Goal: Task Accomplishment & Management: Use online tool/utility

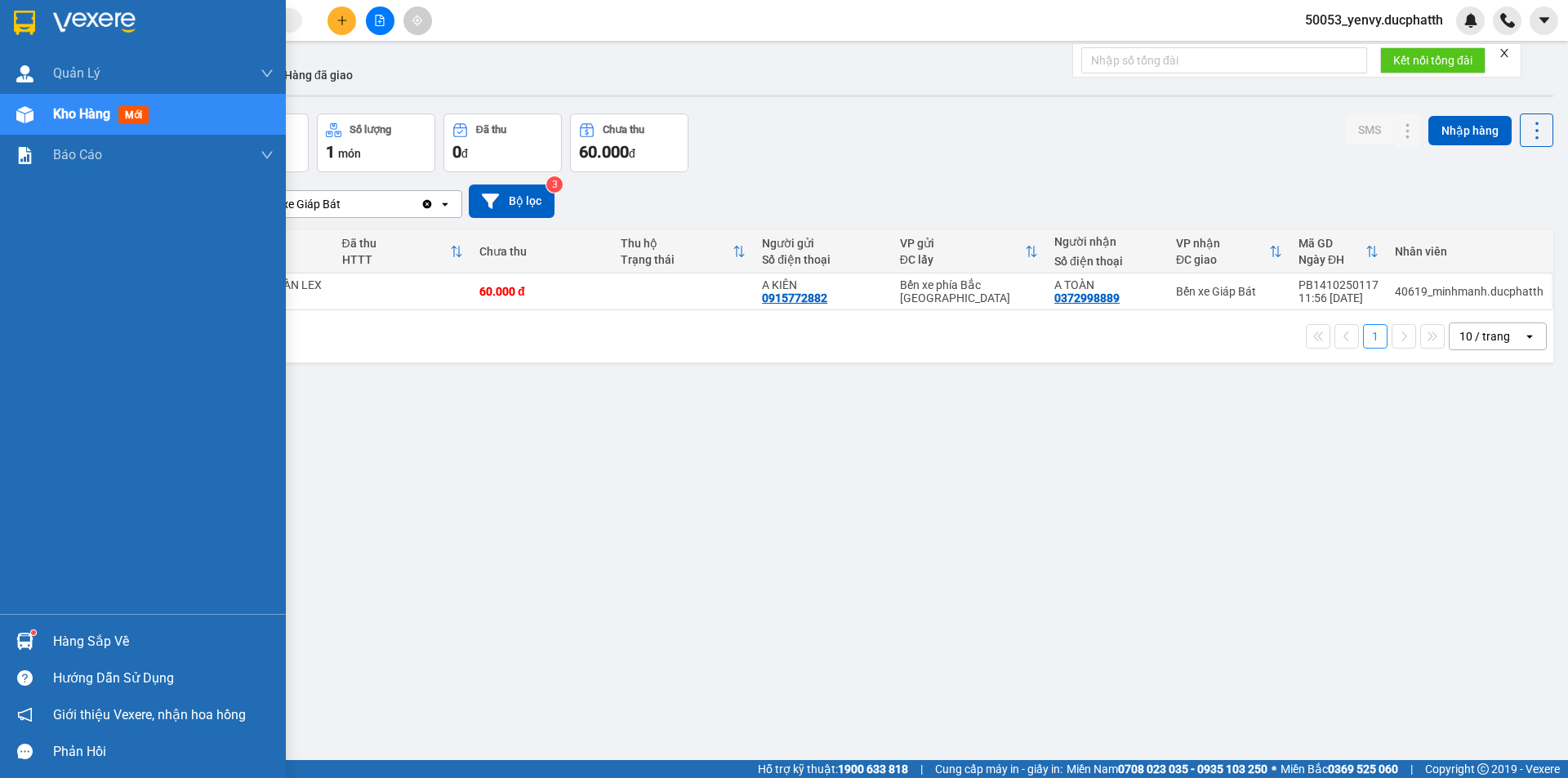
click at [40, 637] on div "Hàng sắp về" at bounding box center [143, 641] width 286 height 36
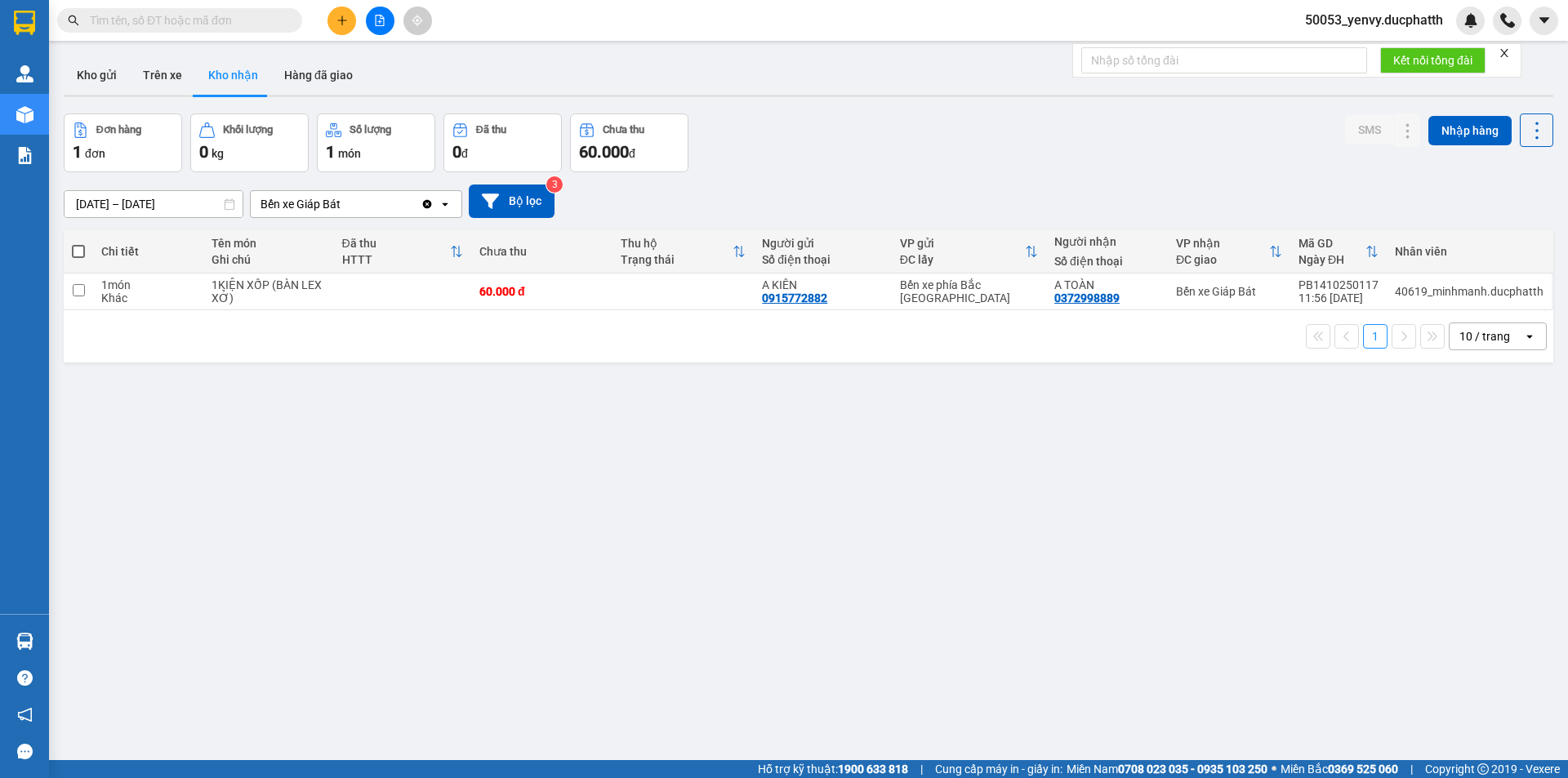
click at [856, 479] on section "Kết quả tìm kiếm ( 0 ) Bộ lọc No Data 50053_yenvy.[PERSON_NAME] lý giao nhận mớ…" at bounding box center [784, 389] width 1568 height 778
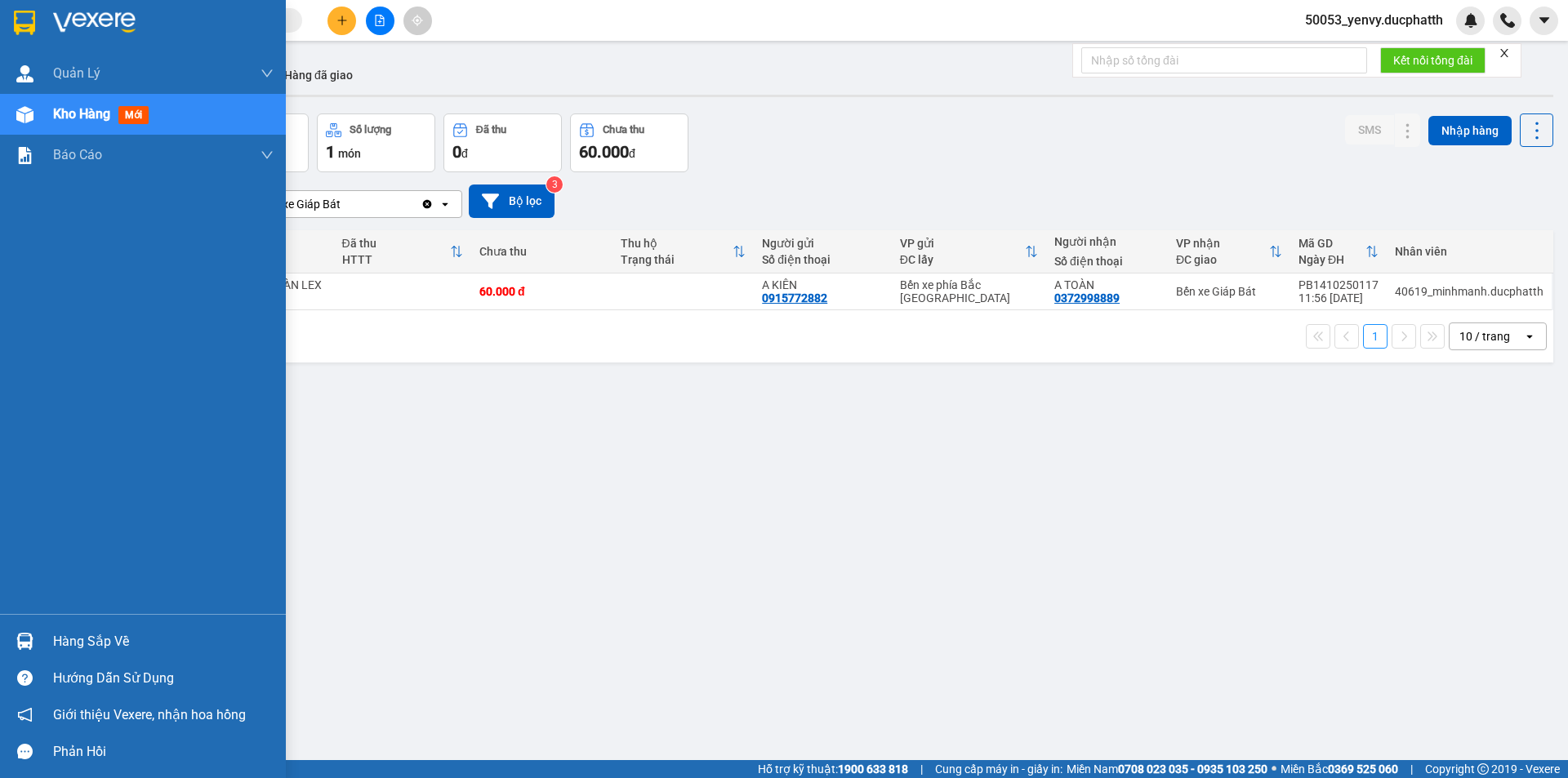
click at [68, 636] on div "Hàng sắp về" at bounding box center [163, 642] width 221 height 25
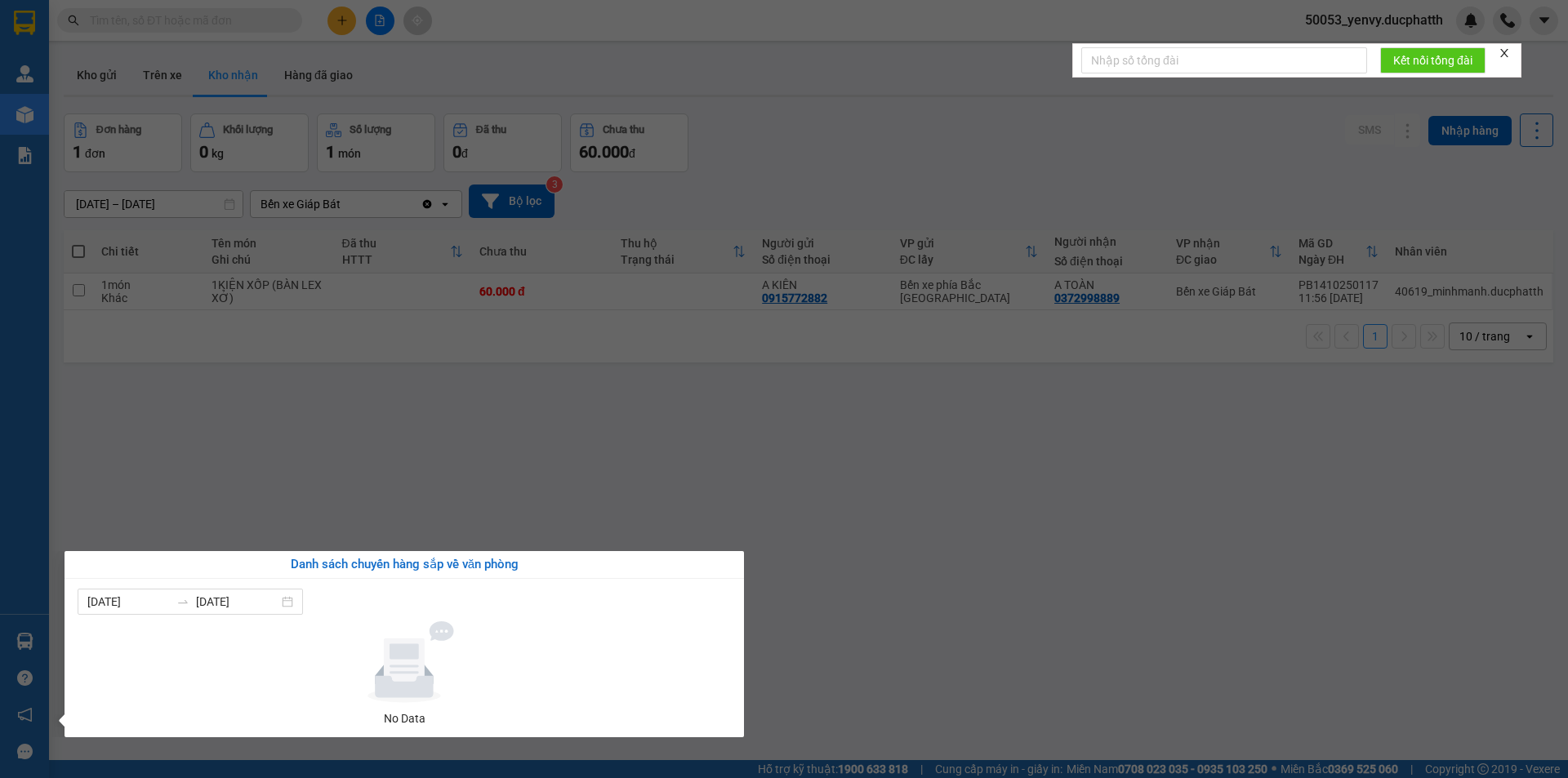
drag, startPoint x: 416, startPoint y: 497, endPoint x: 430, endPoint y: 498, distance: 14.0
click at [428, 497] on section "Kết quả tìm kiếm ( 0 ) Bộ lọc No Data 50053_yenvy.ducphatth Quản Lý Quản lý gia…" at bounding box center [784, 389] width 1568 height 778
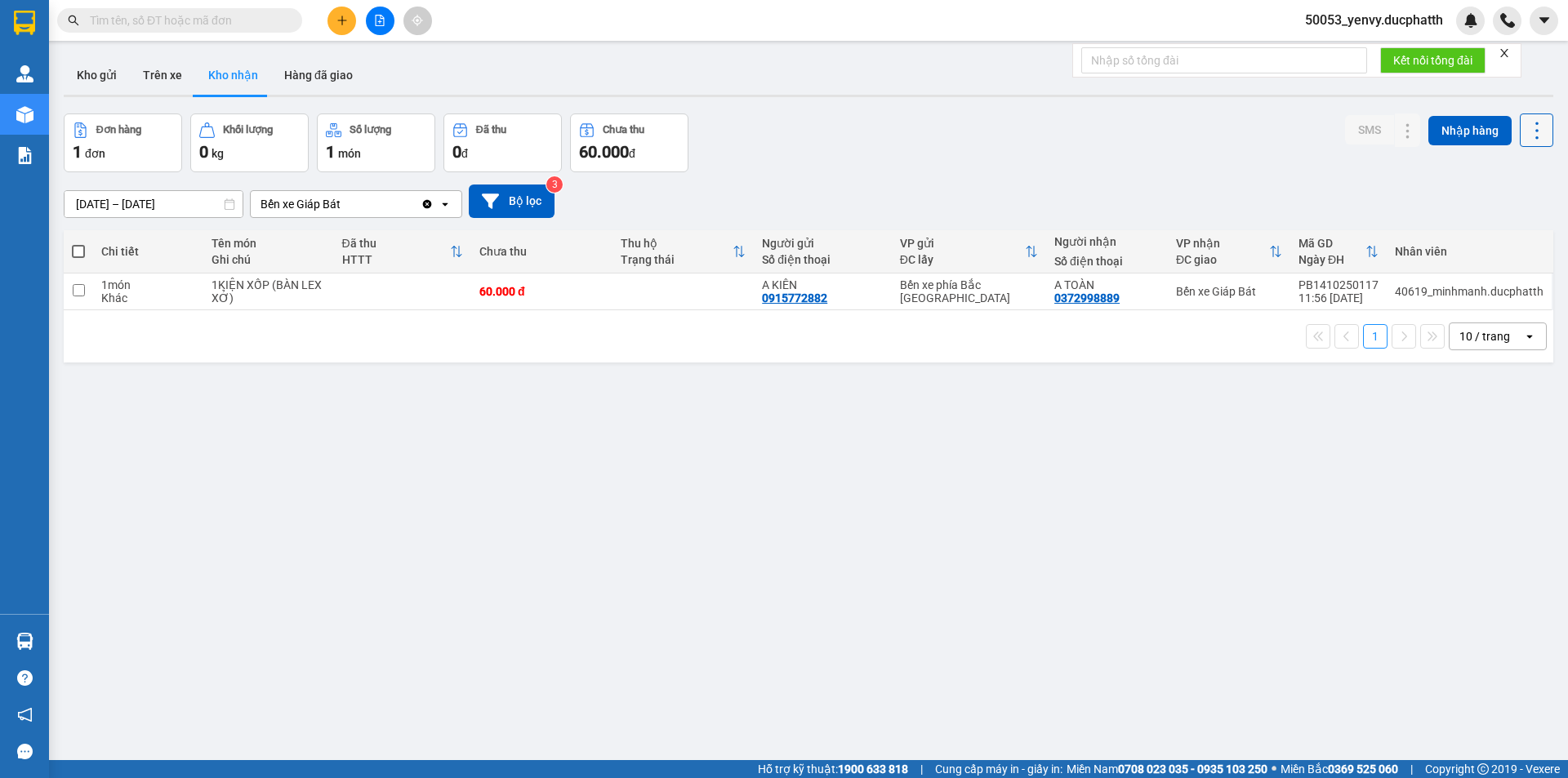
click at [1526, 131] on icon at bounding box center [1537, 131] width 23 height 23
click at [1497, 203] on span "Làm mới" at bounding box center [1501, 204] width 45 height 17
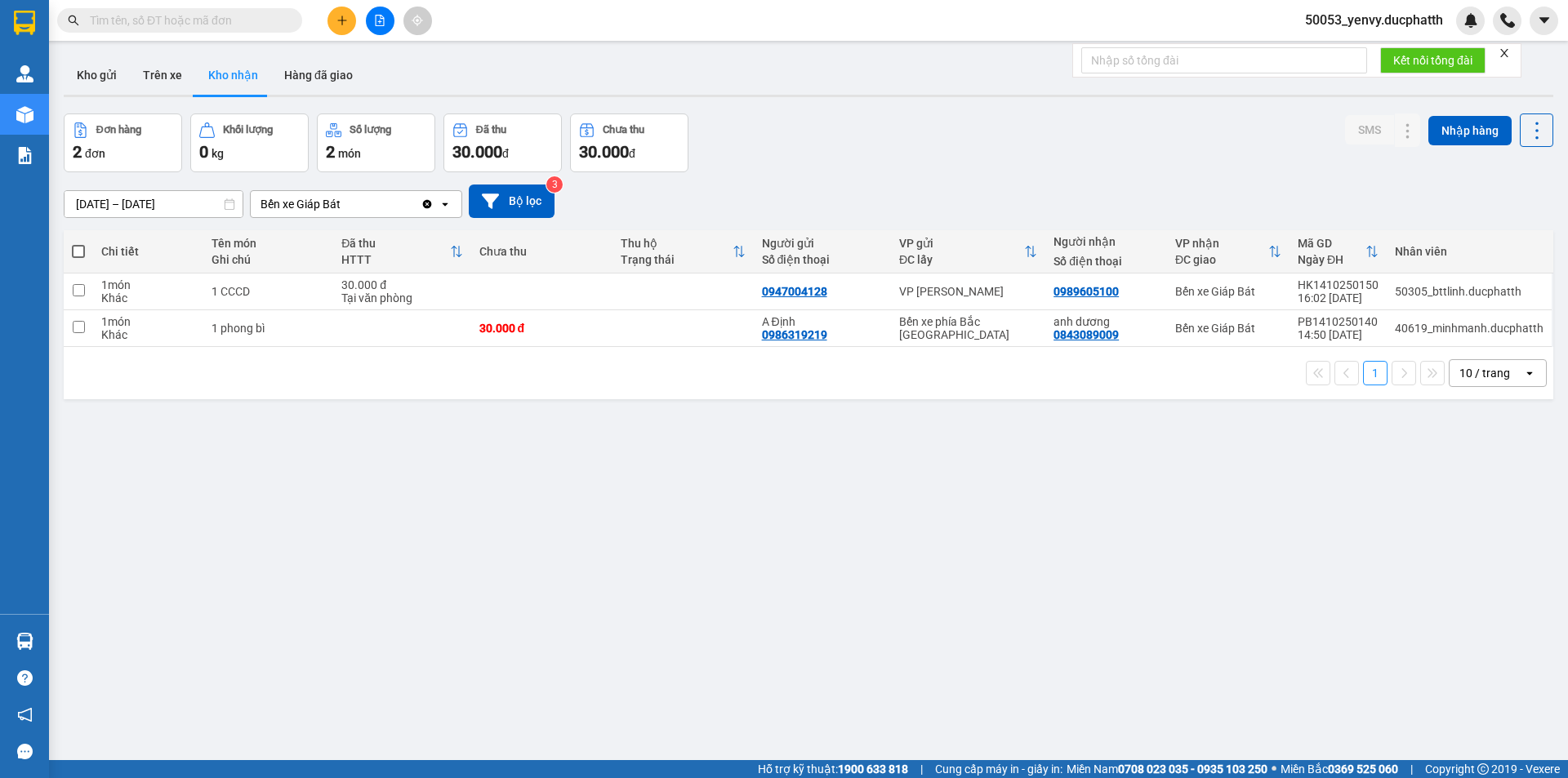
click at [213, 29] on span at bounding box center [179, 21] width 245 height 25
click at [212, 21] on input "text" at bounding box center [186, 21] width 192 height 18
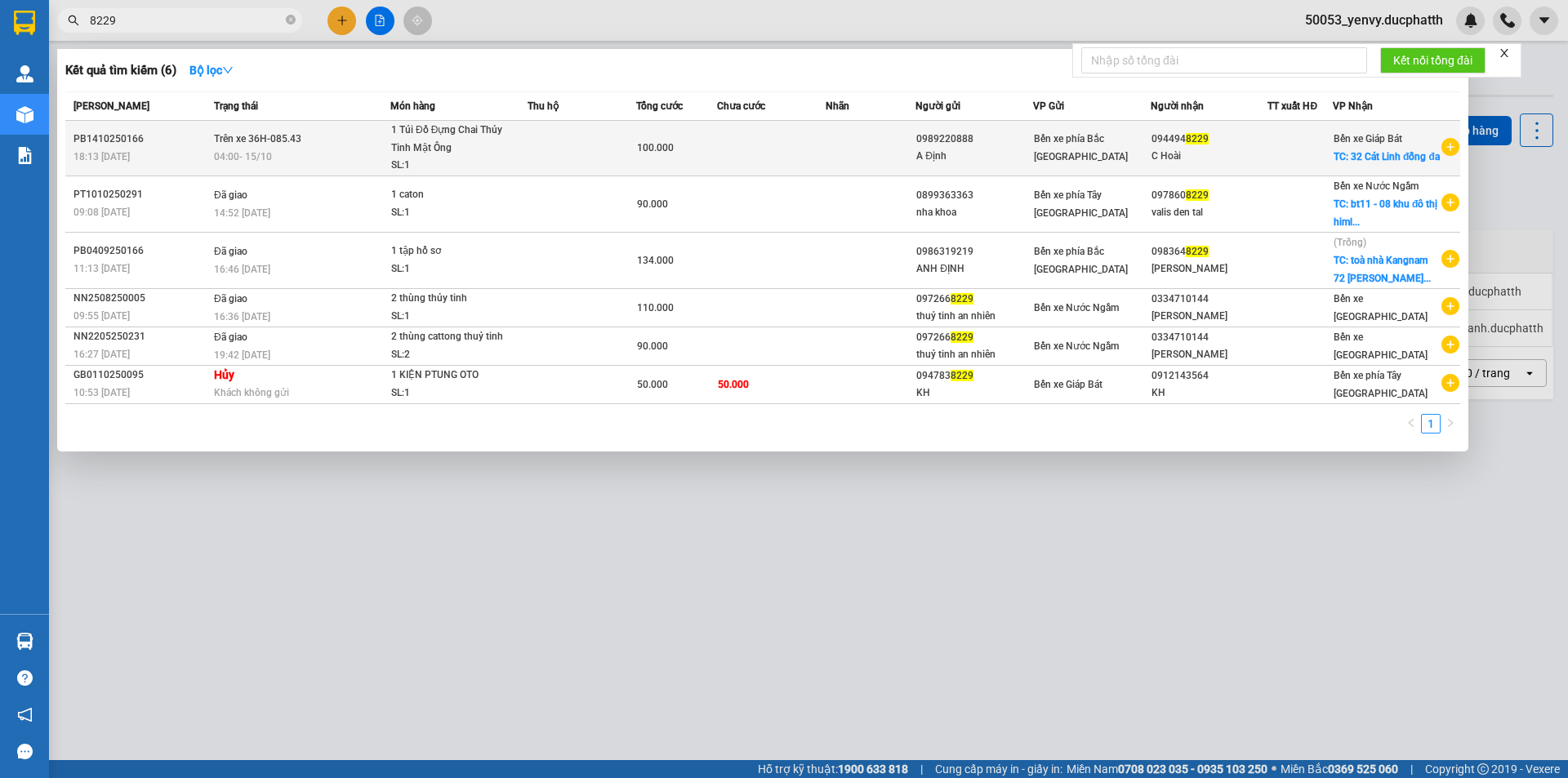
type input "8229"
click at [715, 142] on div "100.000" at bounding box center [677, 148] width 80 height 18
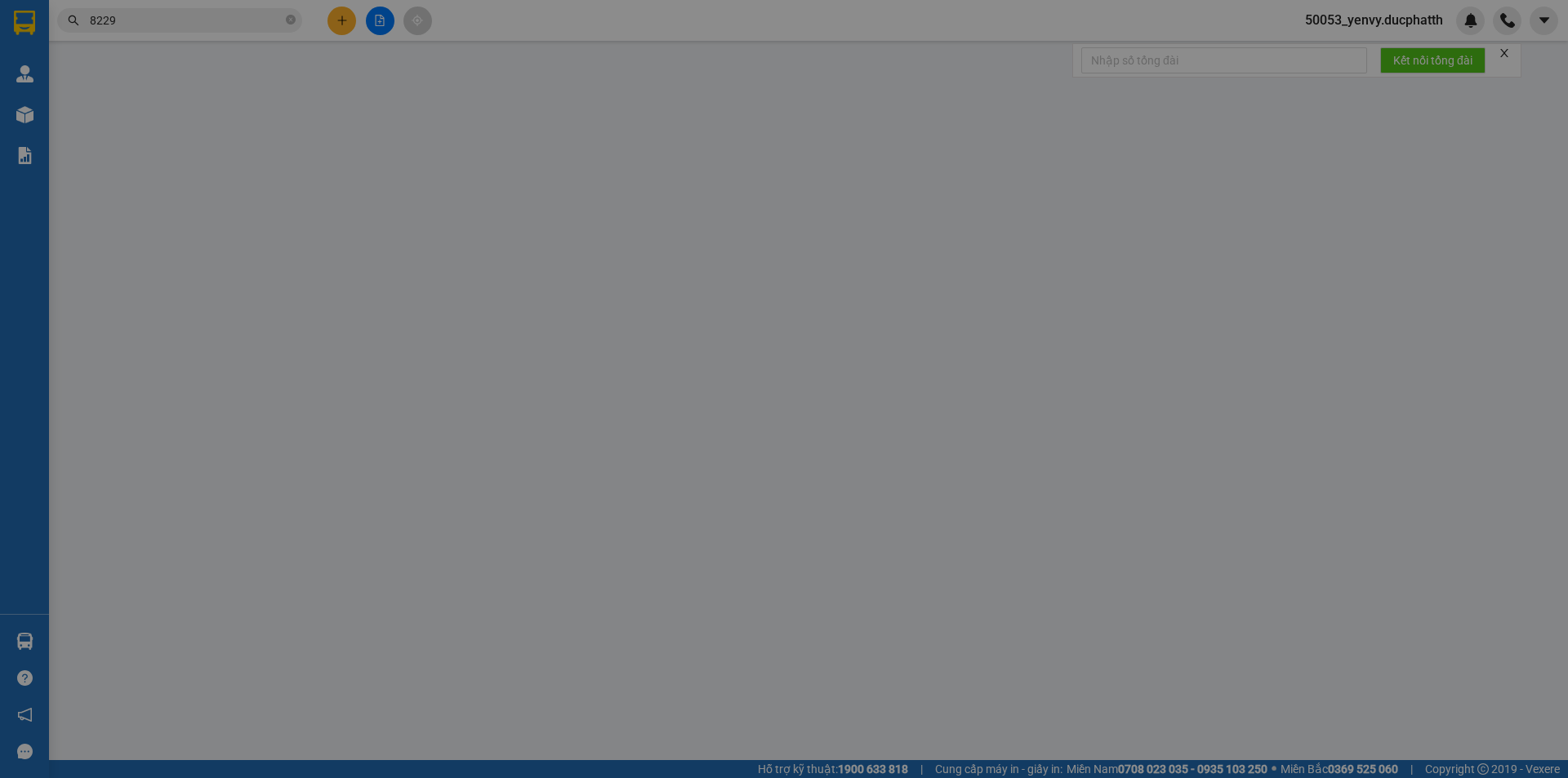
type input "0989220888"
type input "A Định"
type input "0944948229"
type input "C Hoài"
checkbox input "true"
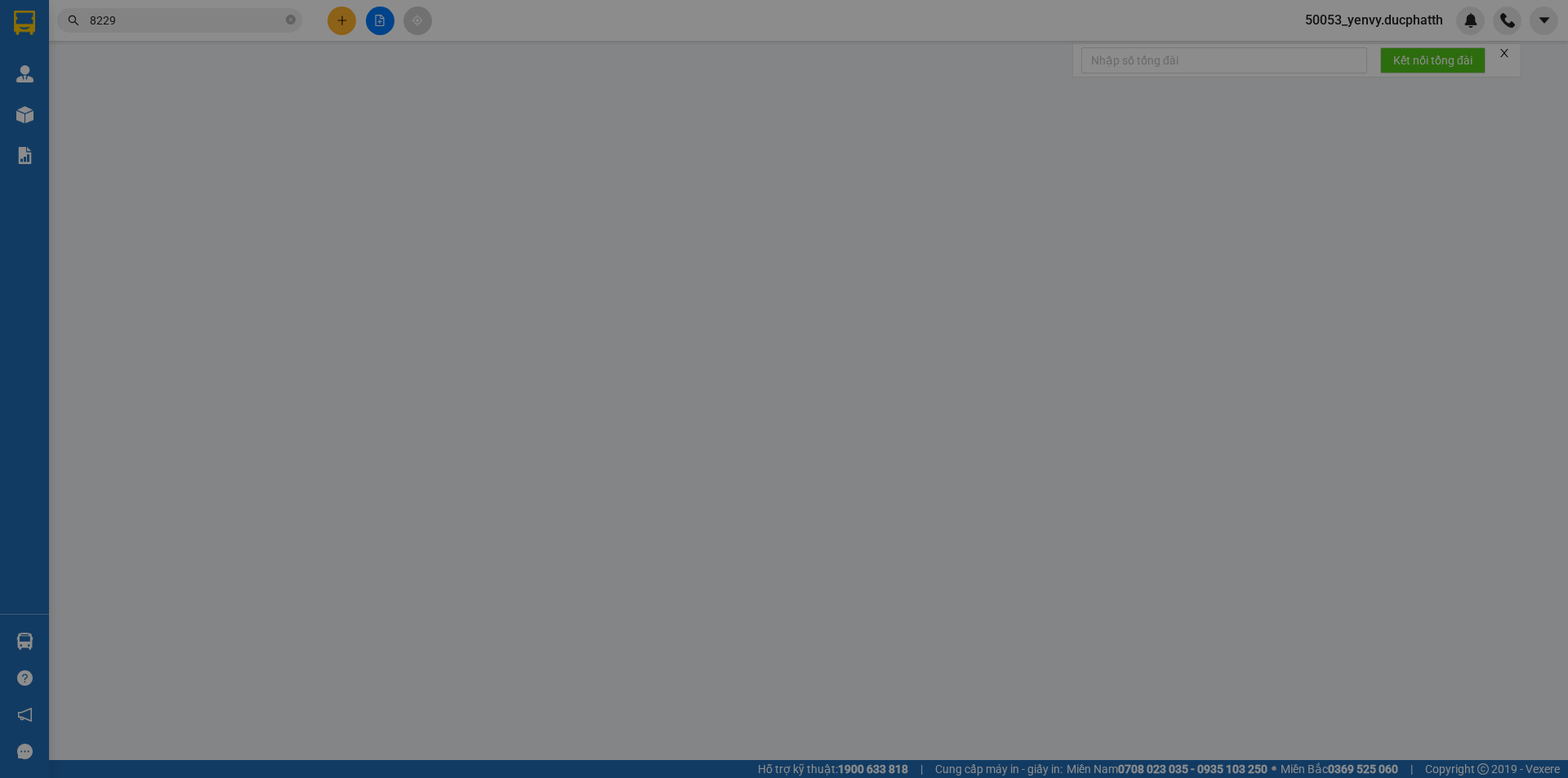
type input "32 [PERSON_NAME] đống đa"
type input "0"
type input "100.000"
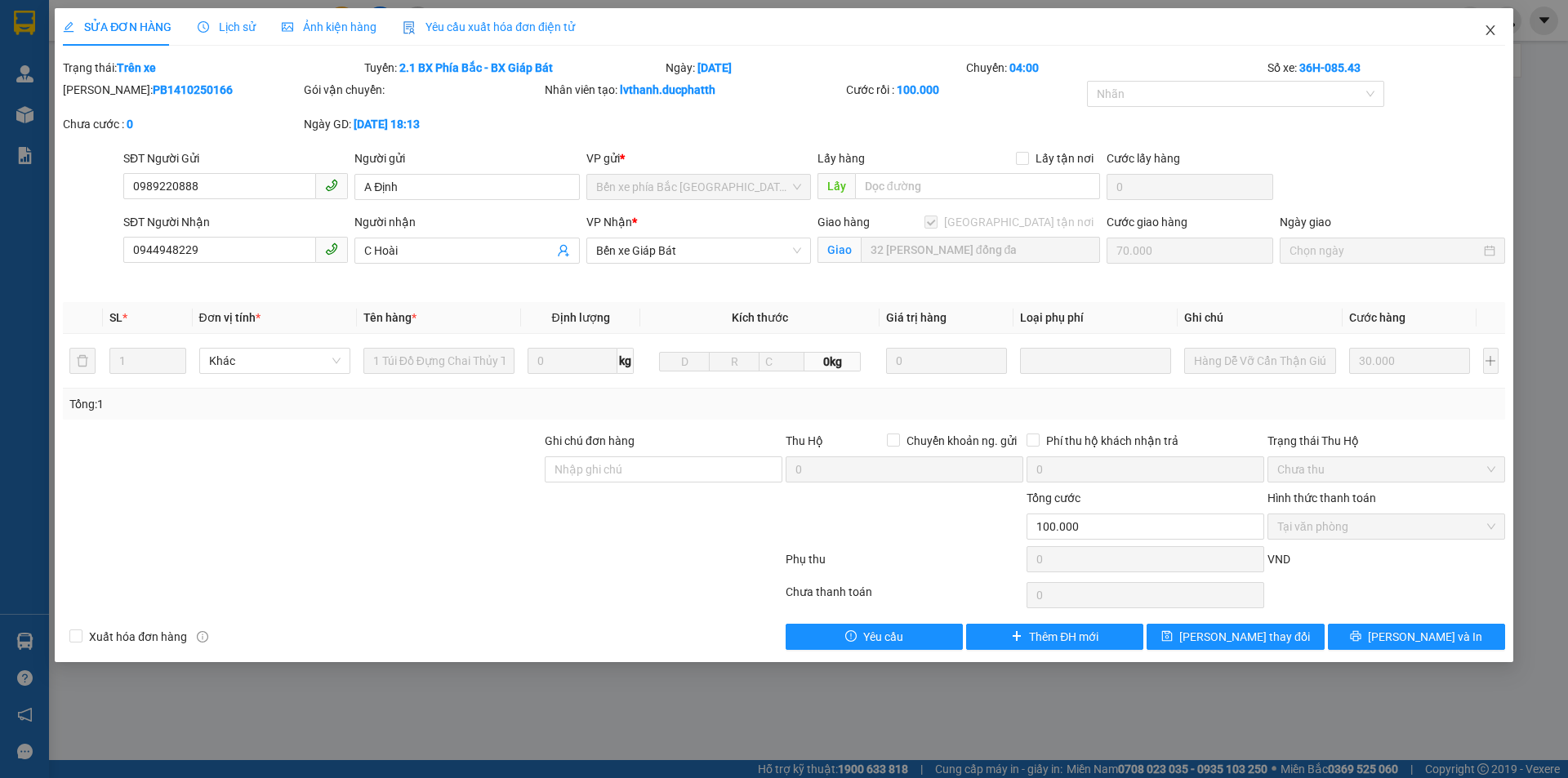
click at [1503, 28] on span "Close" at bounding box center [1490, 31] width 46 height 46
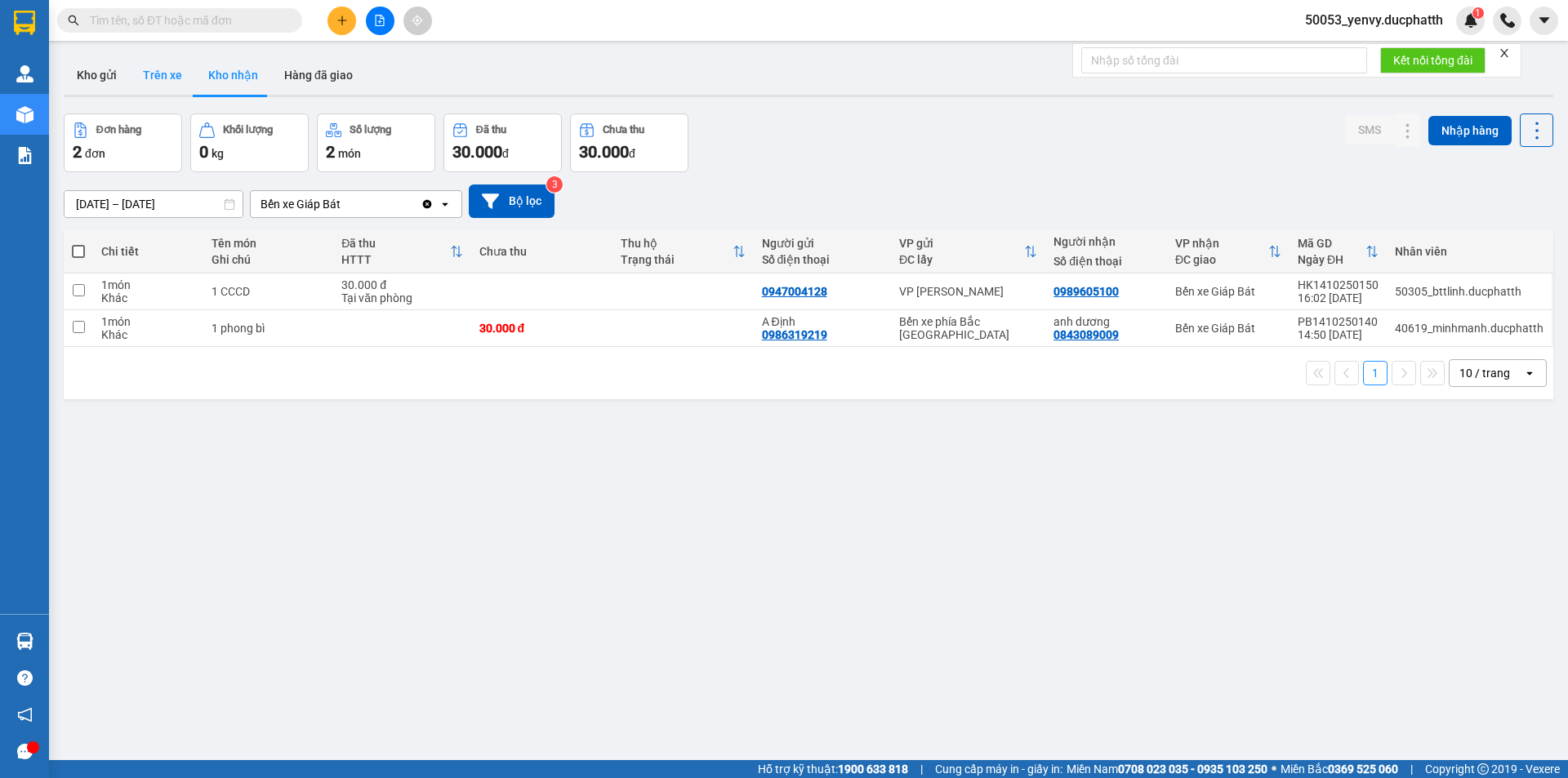
click at [164, 65] on button "Trên xe" at bounding box center [163, 75] width 66 height 39
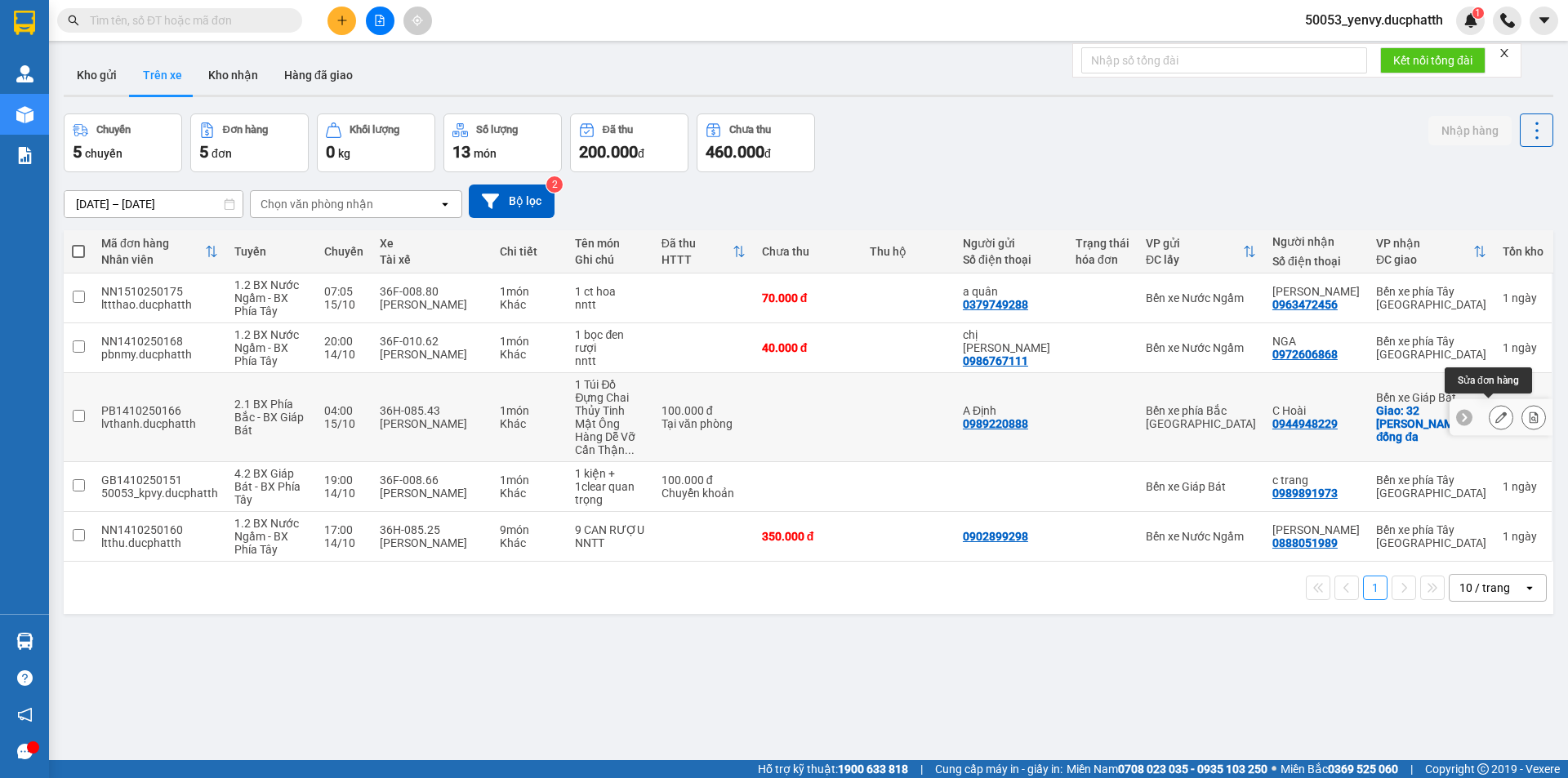
click at [1495, 411] on icon at bounding box center [1501, 417] width 12 height 12
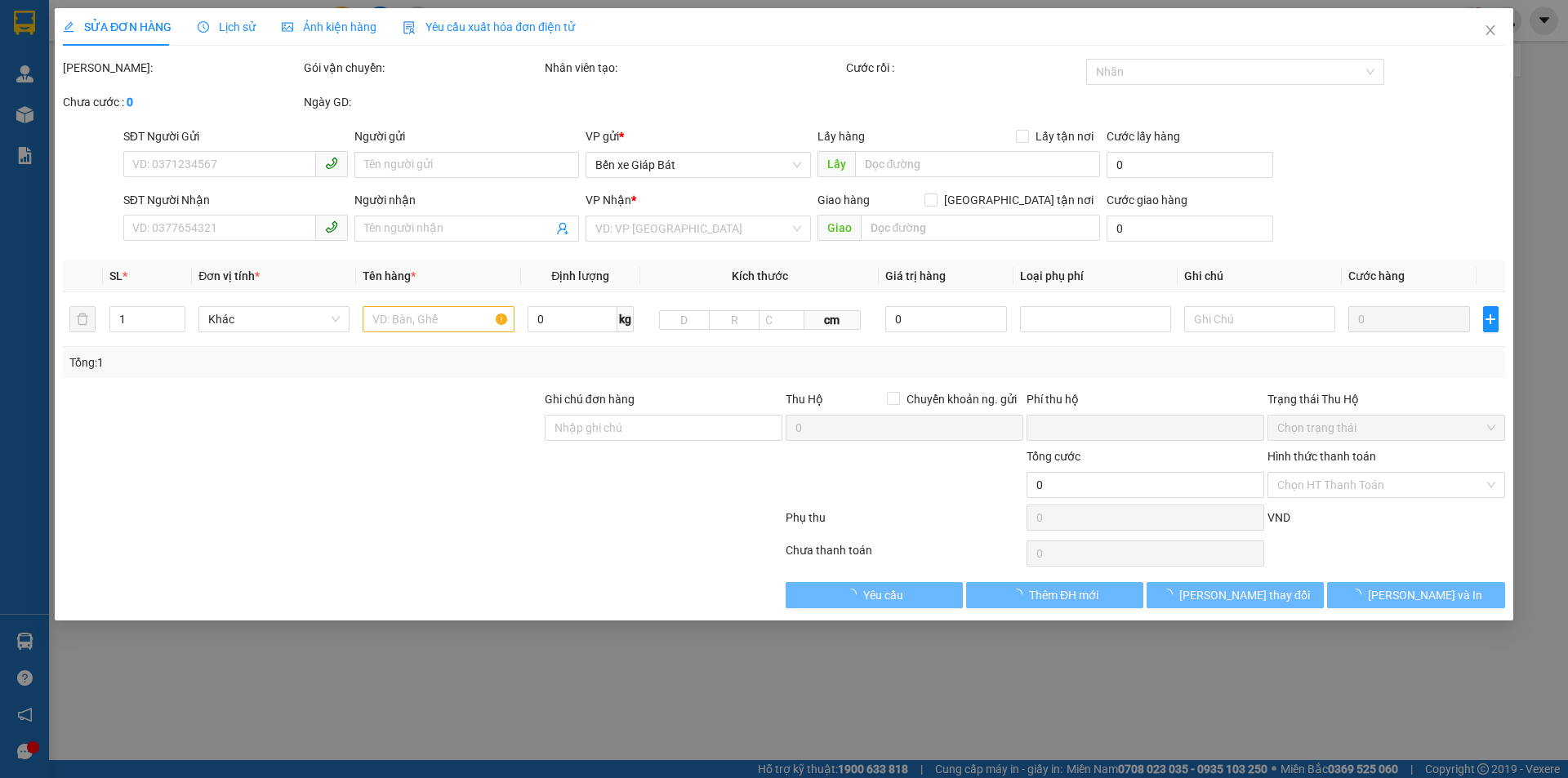
type input "0989220888"
type input "A Định"
type input "0944948229"
type input "C Hoài"
checkbox input "true"
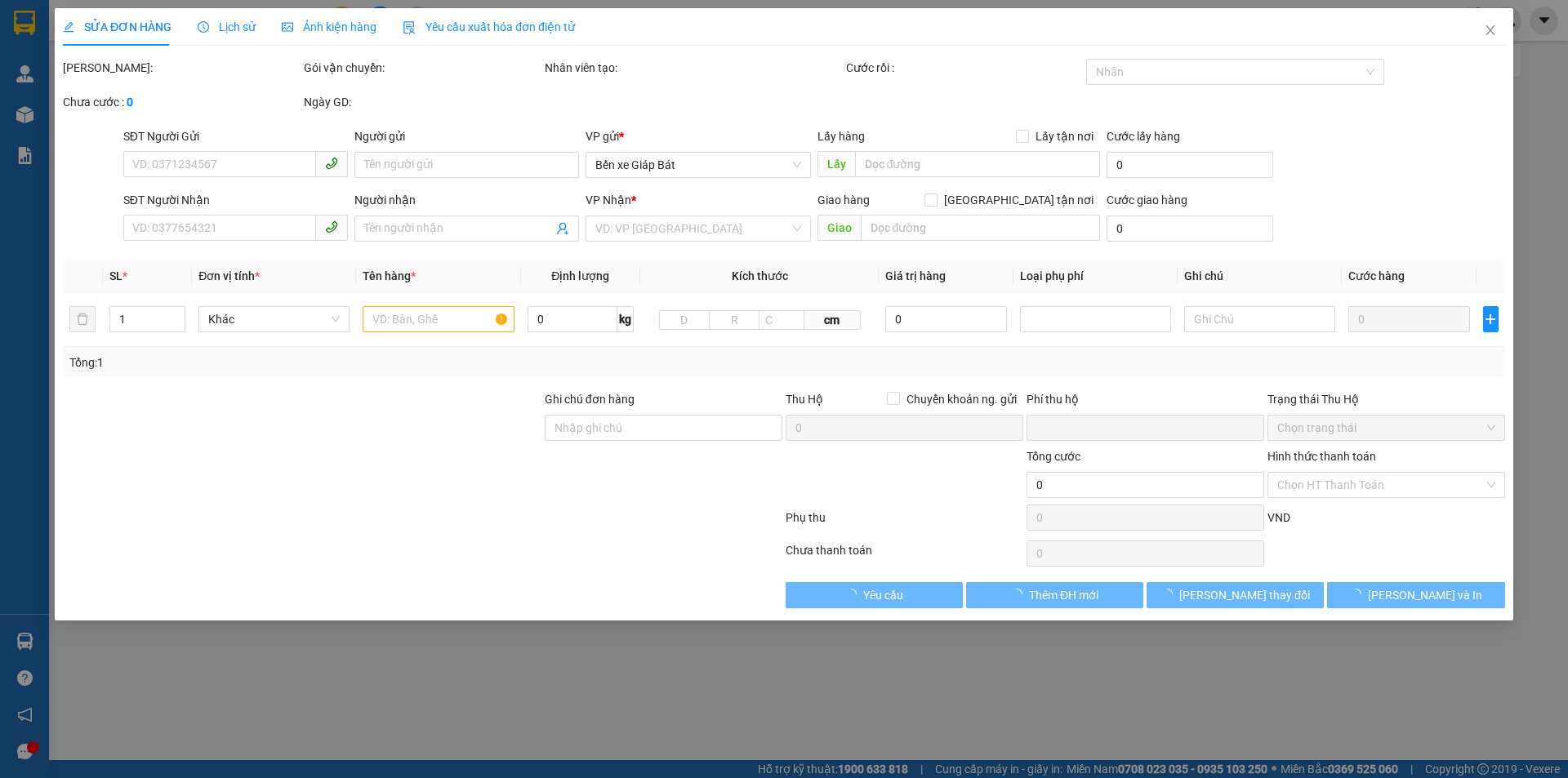
type input "32 [PERSON_NAME] đống đa"
type input "0"
type input "100.000"
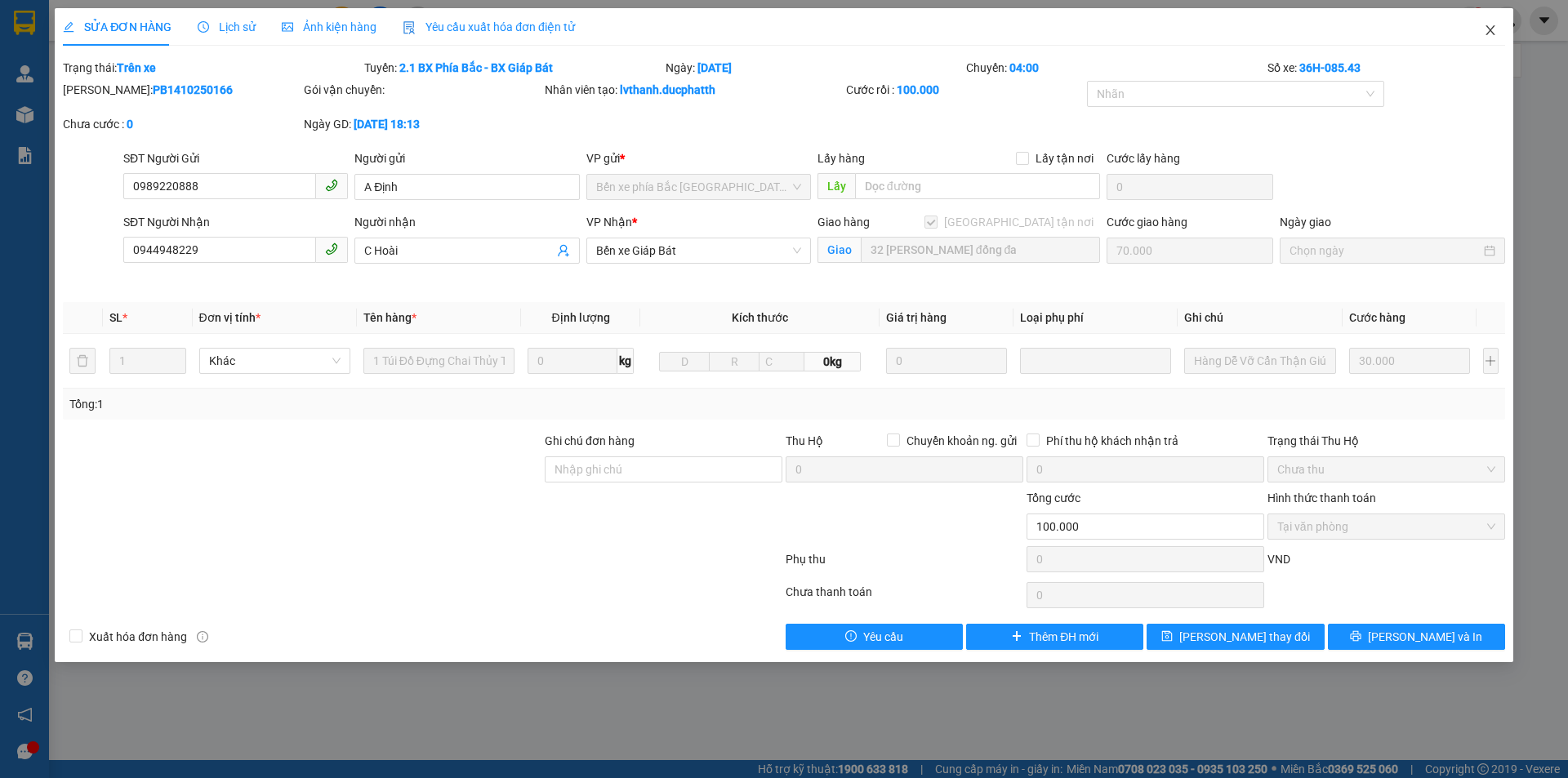
click at [1496, 25] on icon "close" at bounding box center [1490, 31] width 13 height 13
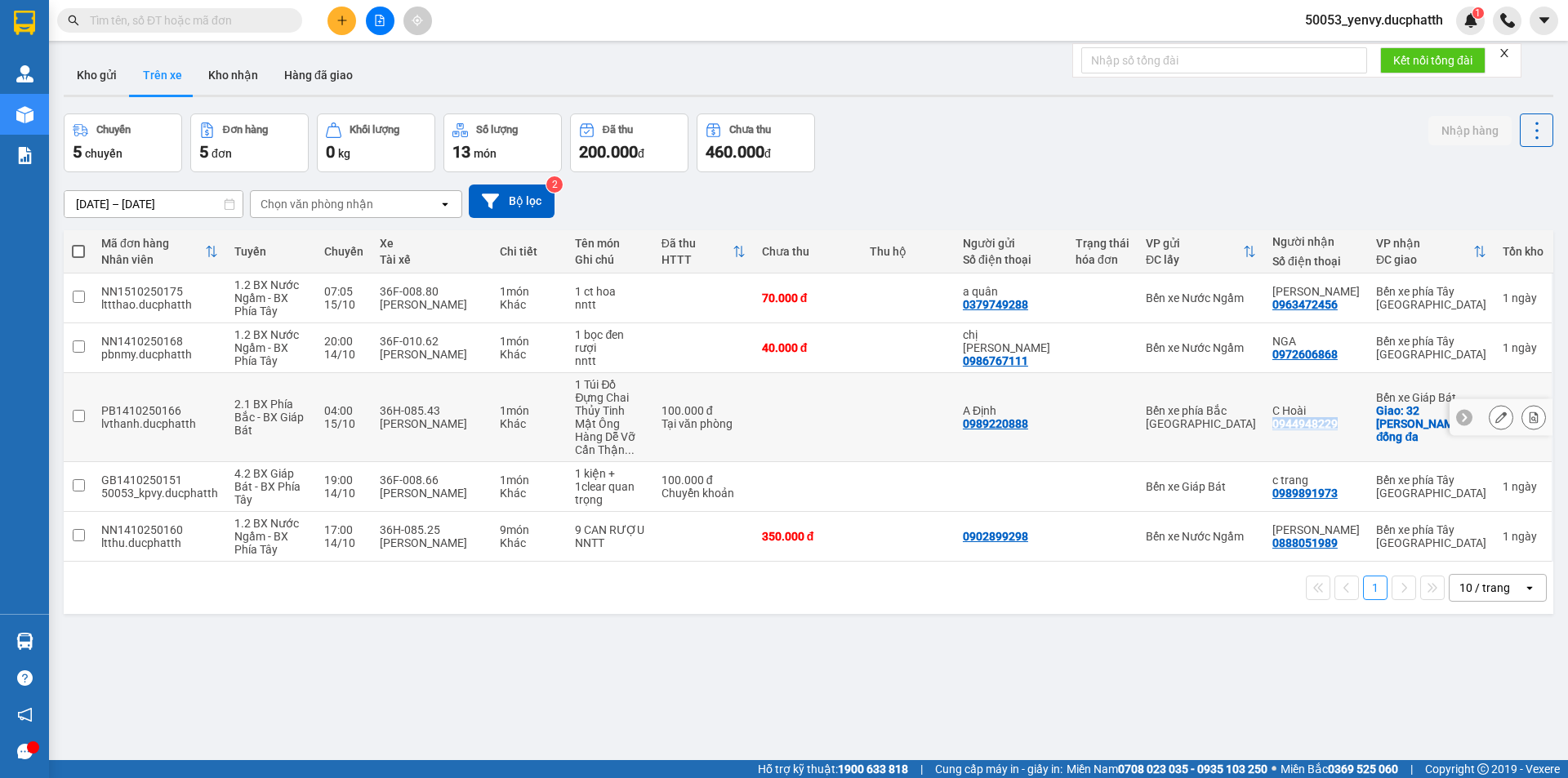
copy div "0944948229"
drag, startPoint x: 1341, startPoint y: 416, endPoint x: 1267, endPoint y: 424, distance: 74.4
click at [1267, 424] on td "C Hoài 0944948229" at bounding box center [1315, 417] width 104 height 89
checkbox input "true"
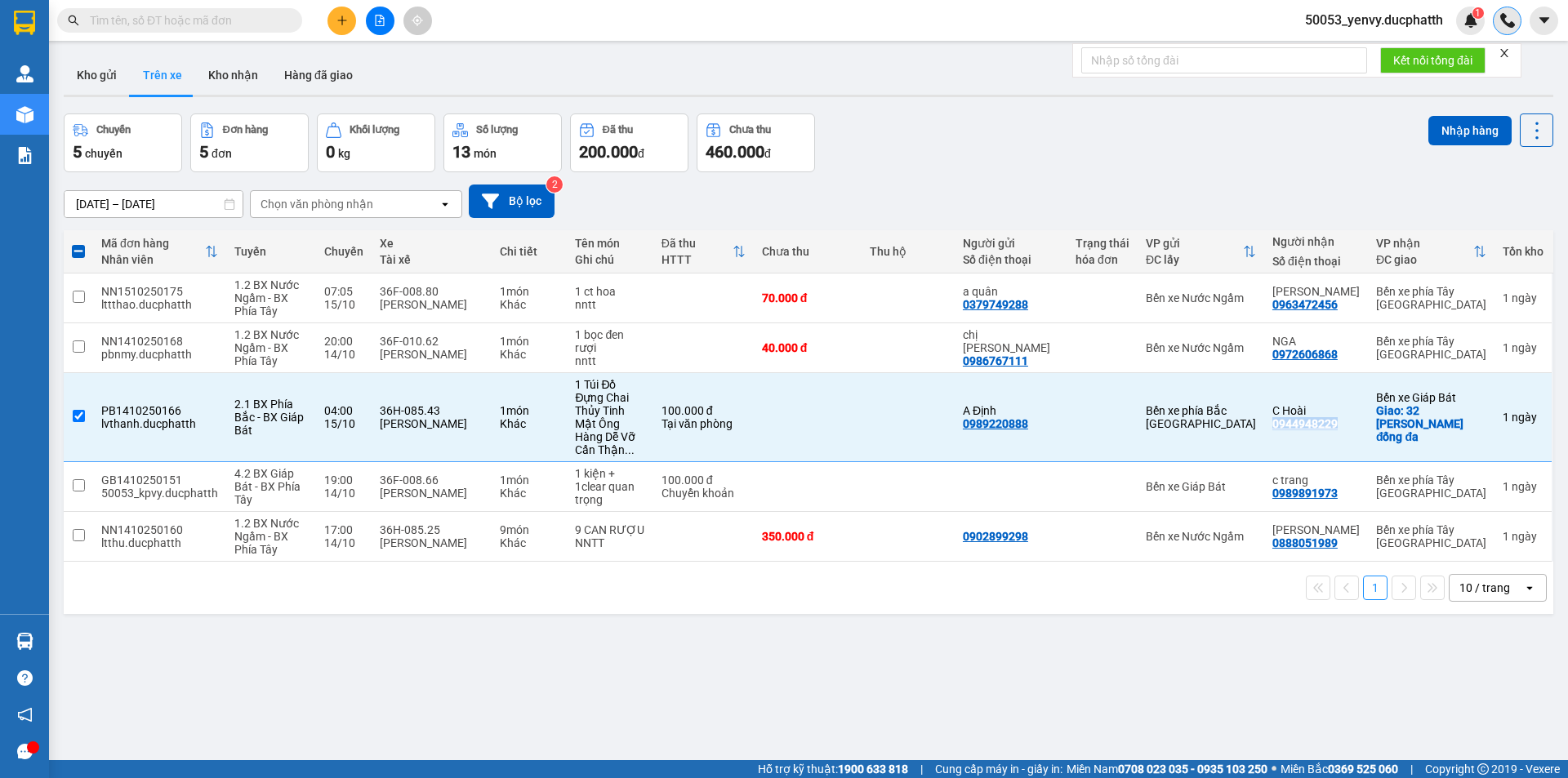
click at [1513, 25] on img at bounding box center [1507, 21] width 15 height 15
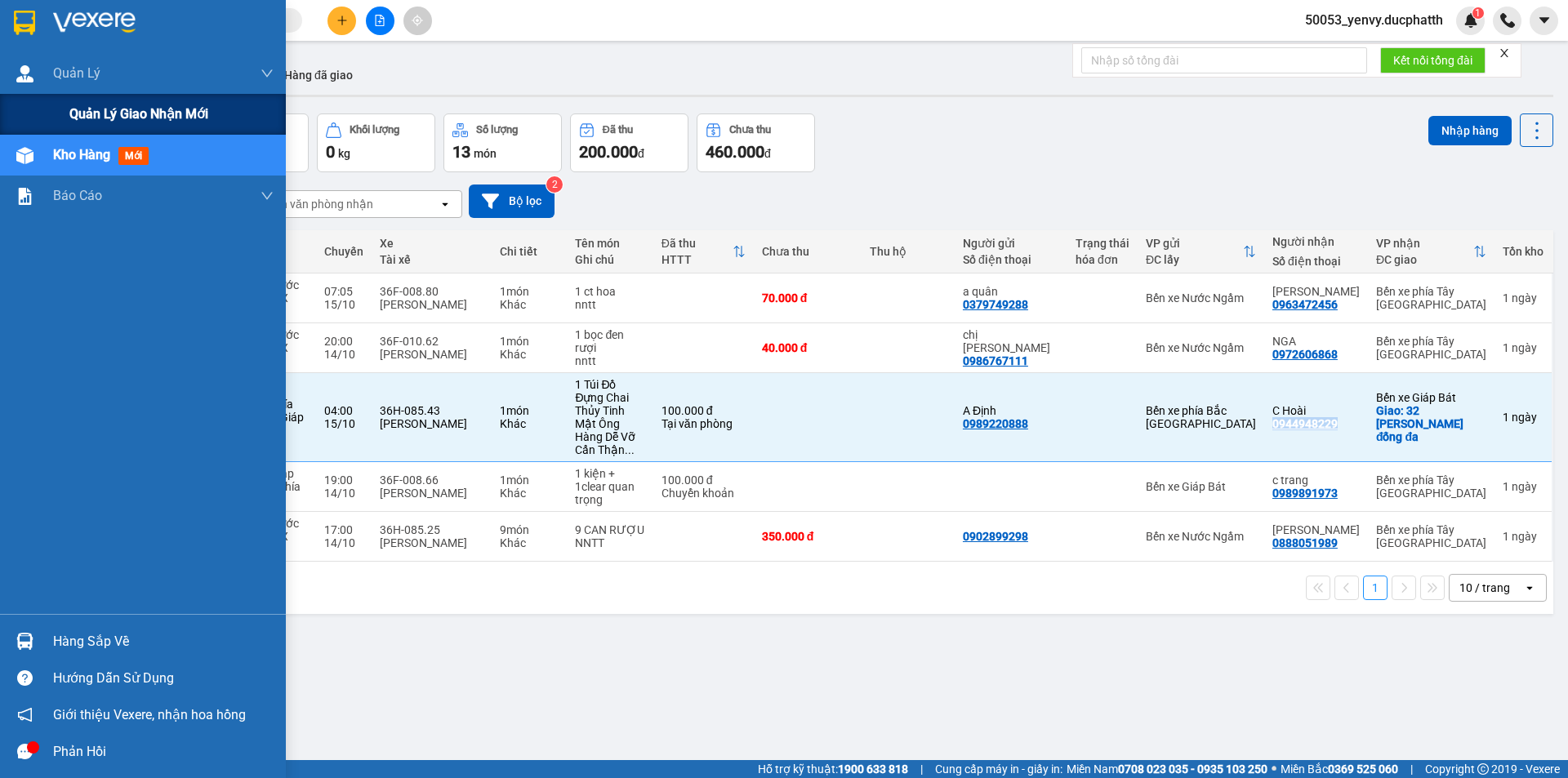
click at [145, 122] on span "Quản lý giao nhận mới" at bounding box center [138, 114] width 138 height 21
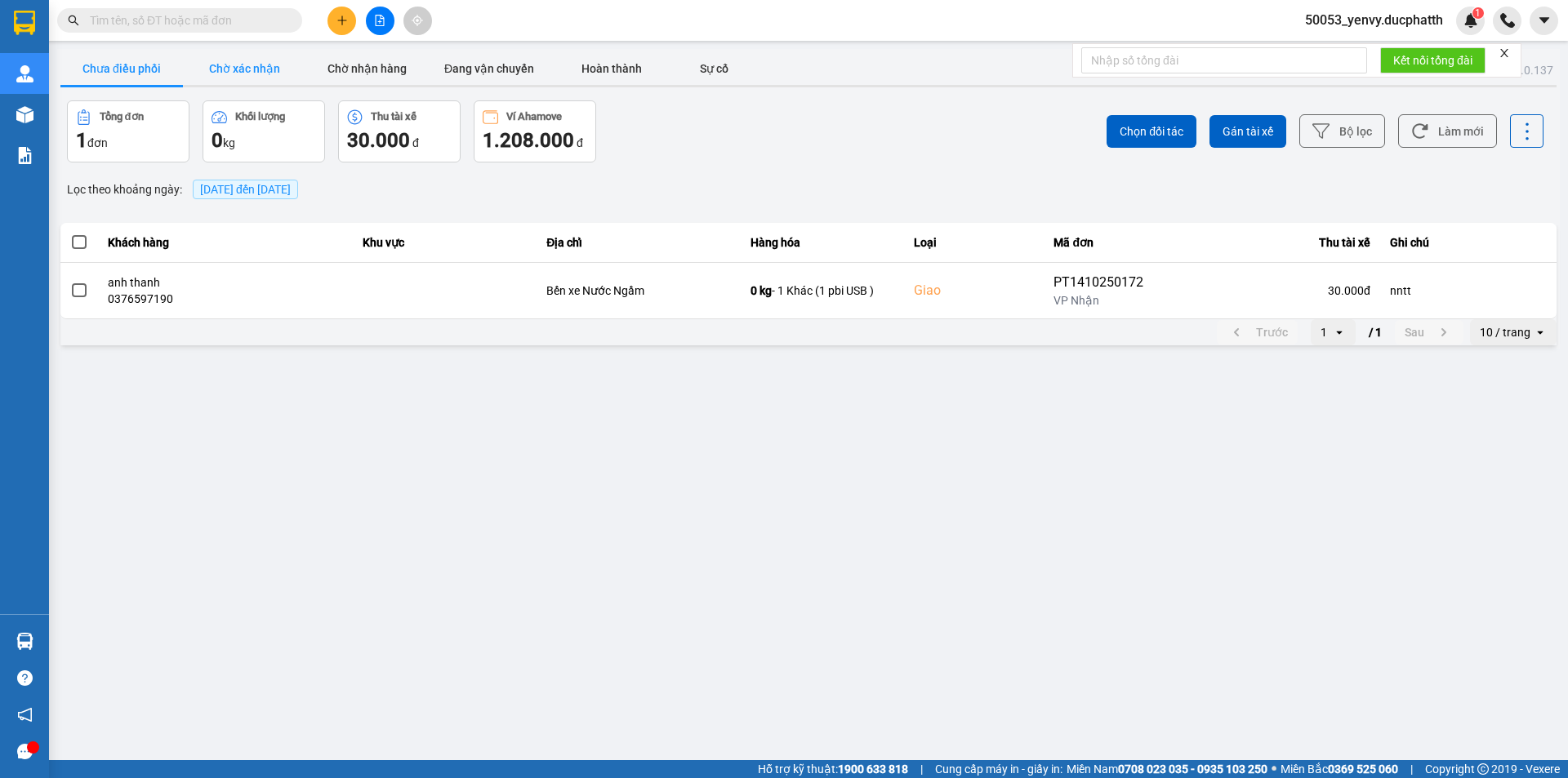
click at [271, 62] on button "Chờ xác nhận" at bounding box center [245, 68] width 123 height 32
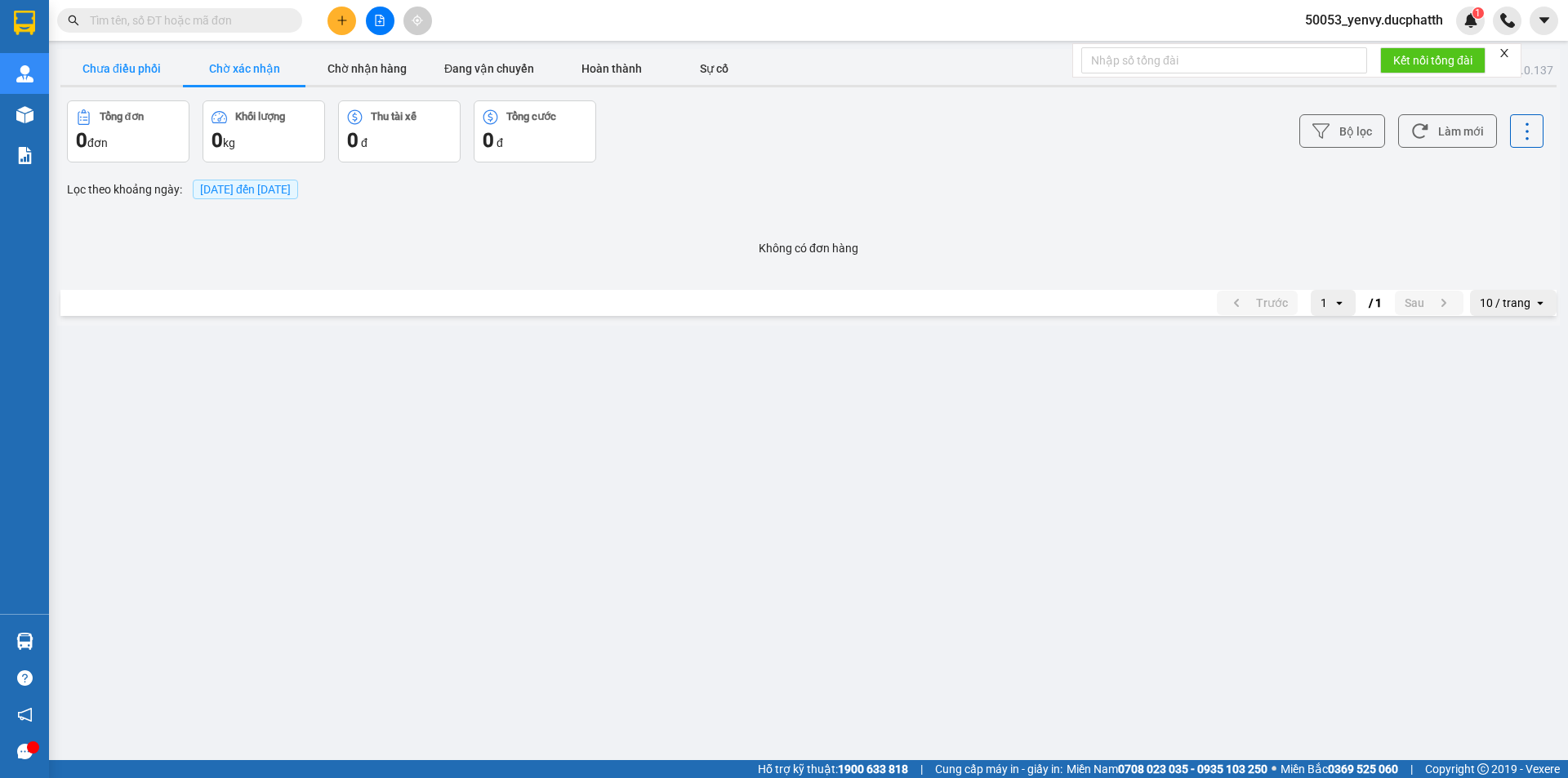
click at [131, 62] on button "Chưa điều phối" at bounding box center [122, 68] width 123 height 32
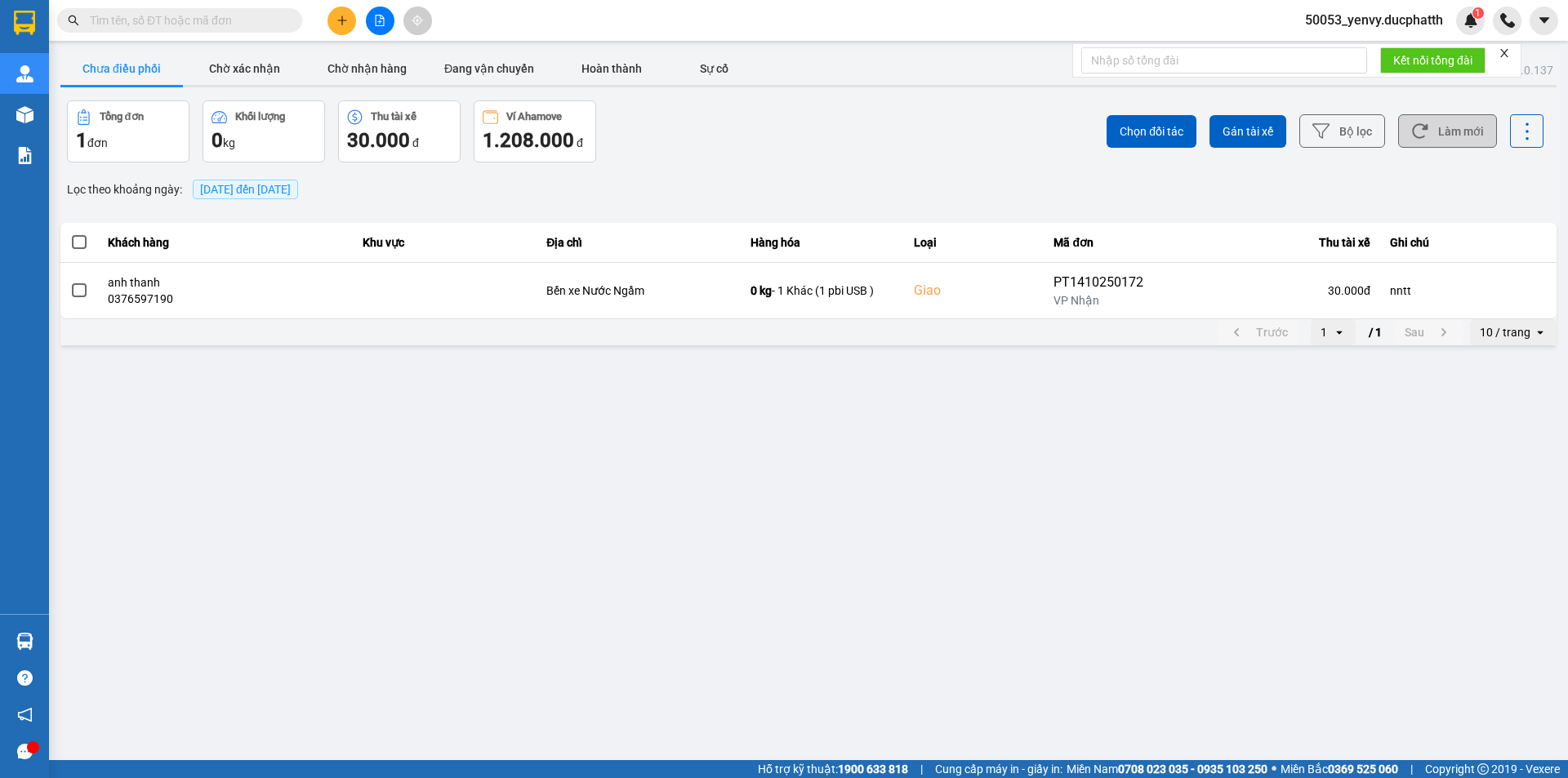
drag, startPoint x: 1446, startPoint y: 120, endPoint x: 1443, endPoint y: 138, distance: 18.2
click at [1443, 123] on button "Làm mới" at bounding box center [1447, 131] width 99 height 33
click at [1450, 129] on button "Làm mới" at bounding box center [1447, 131] width 99 height 33
click at [1454, 128] on button "Làm mới" at bounding box center [1447, 131] width 99 height 33
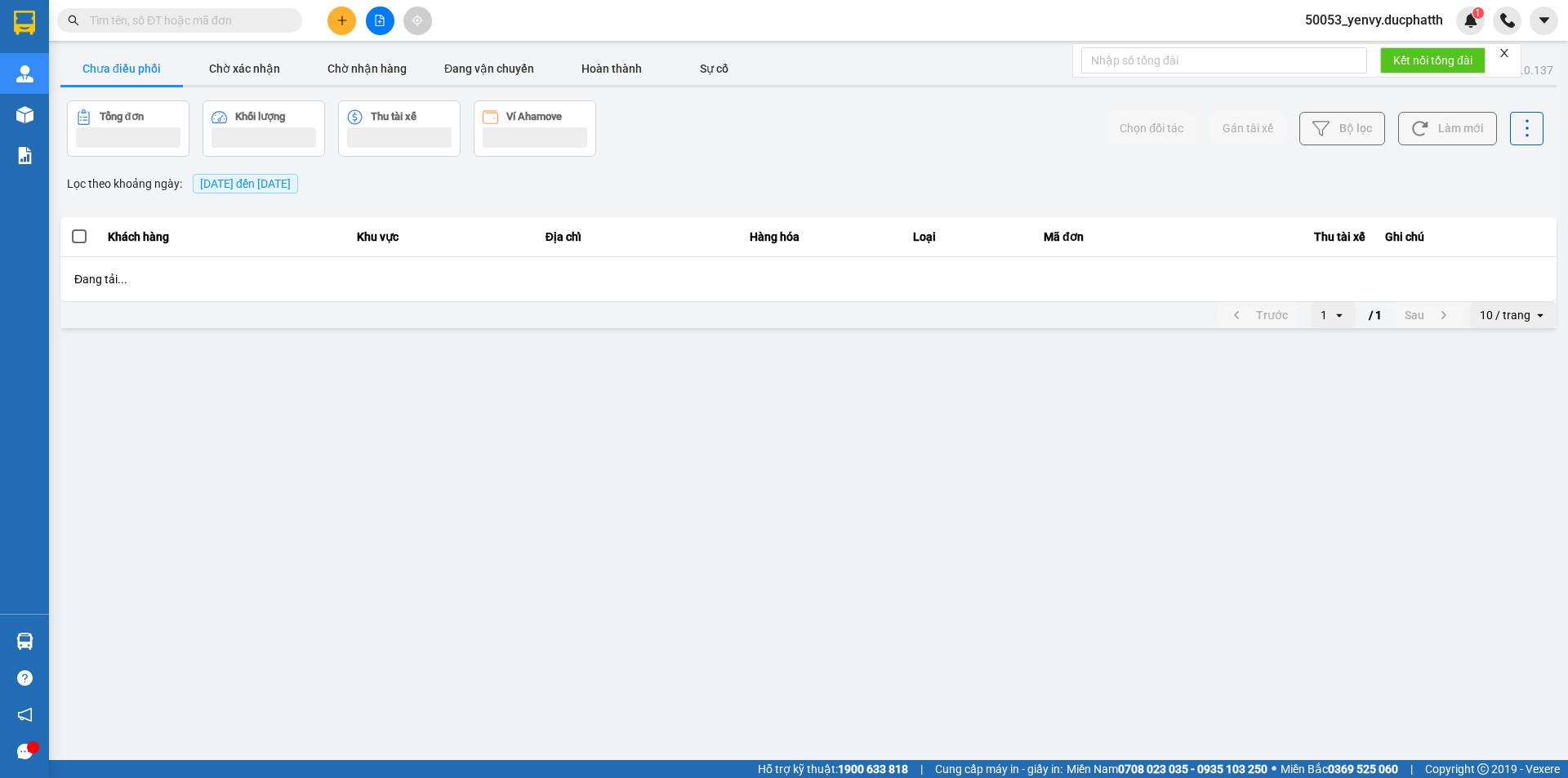
click at [1454, 128] on button "Làm mới" at bounding box center [1447, 129] width 99 height 33
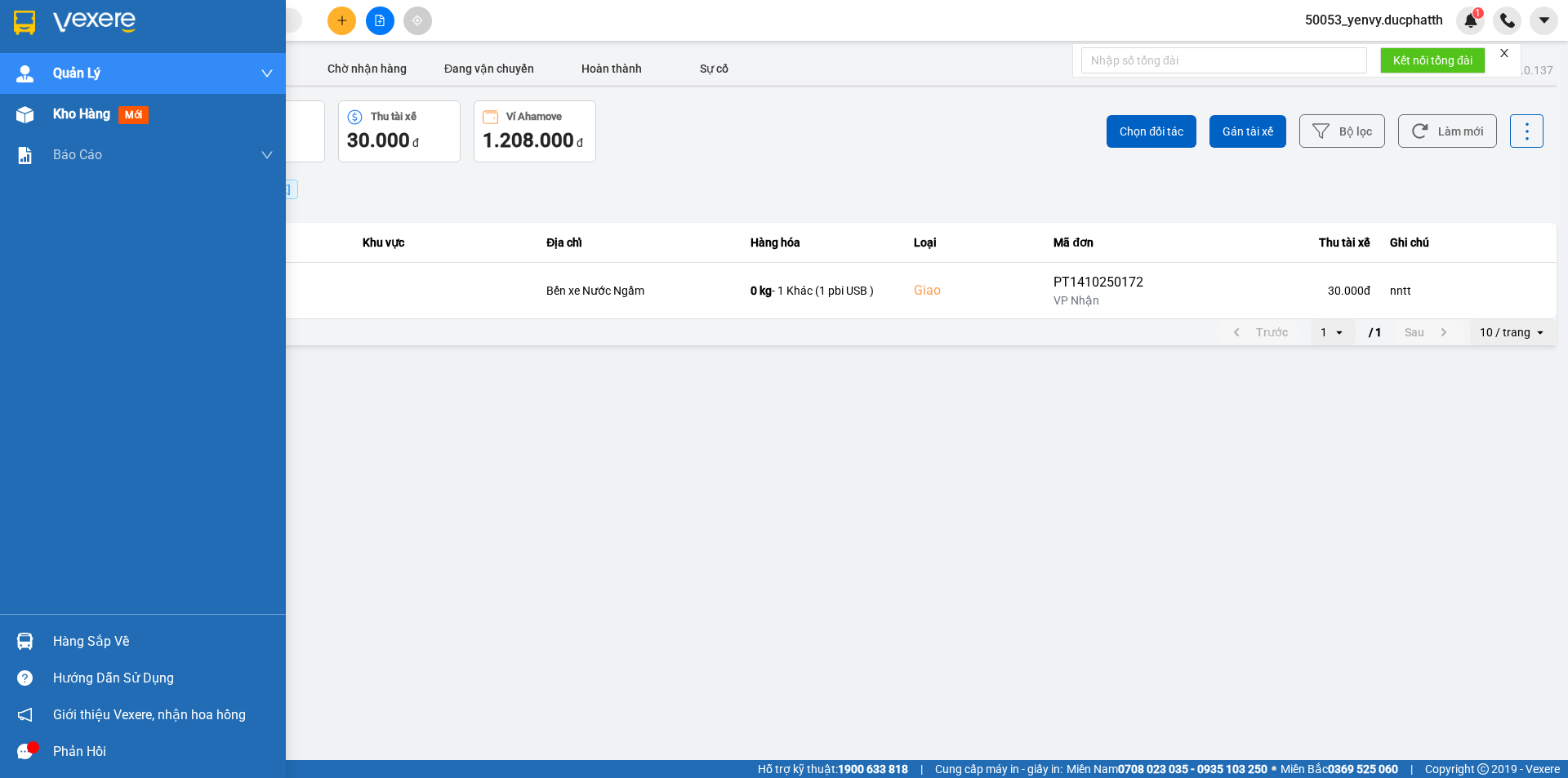
click at [129, 129] on div "Kho hàng mới" at bounding box center [163, 114] width 221 height 41
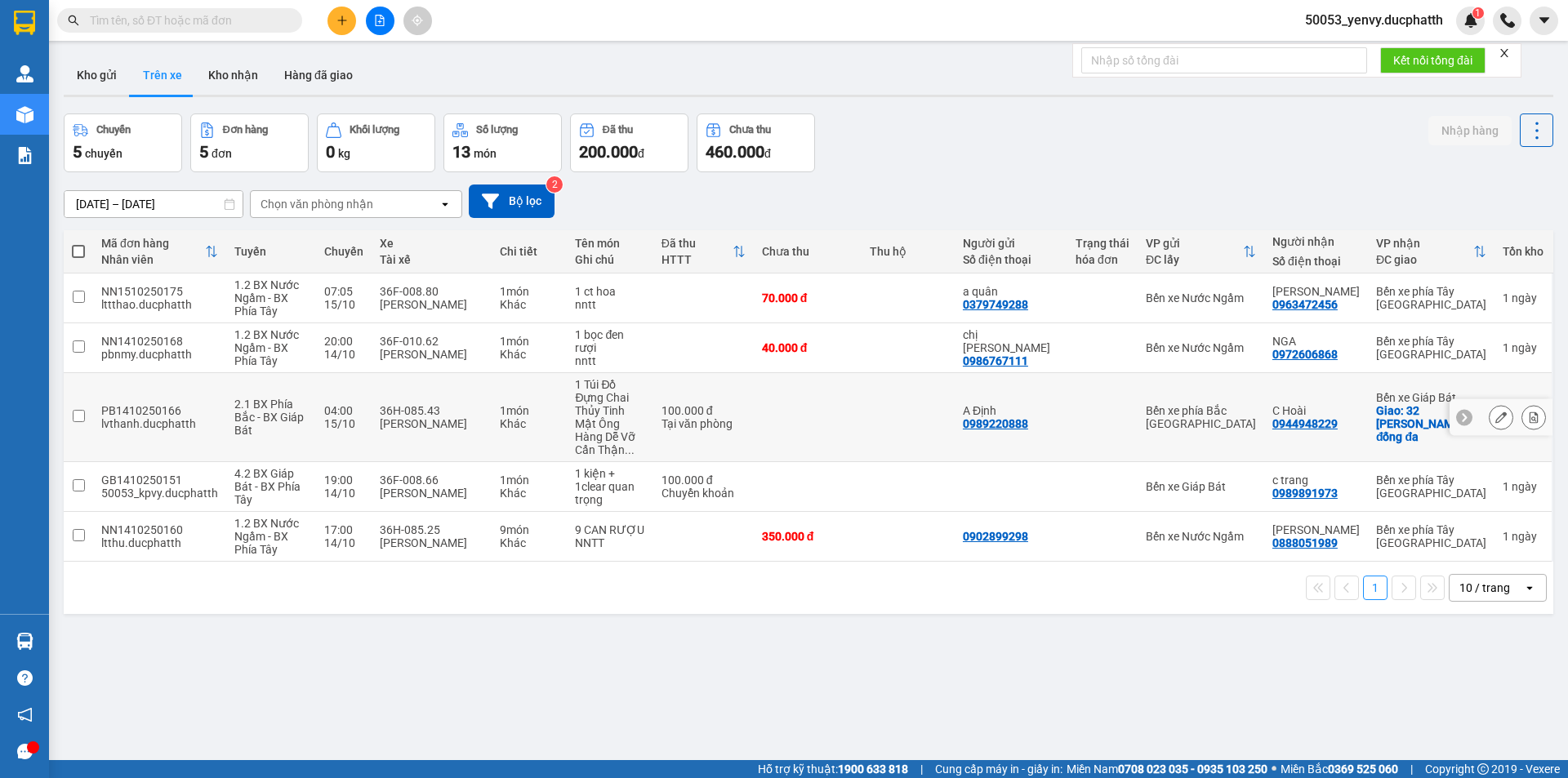
click at [78, 410] on input "checkbox" at bounding box center [79, 416] width 12 height 12
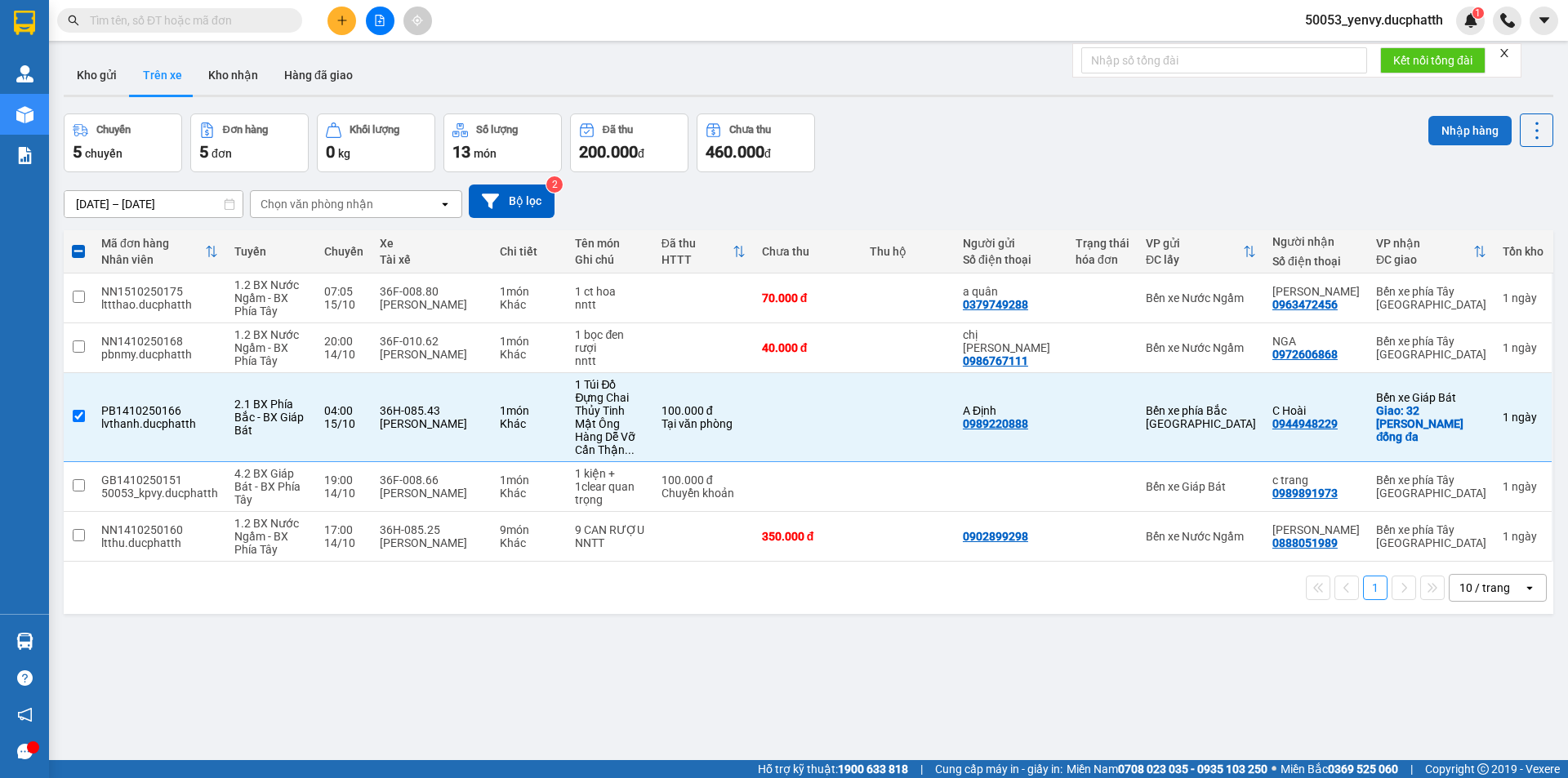
click at [1468, 131] on button "Nhập hàng" at bounding box center [1469, 130] width 83 height 29
checkbox input "false"
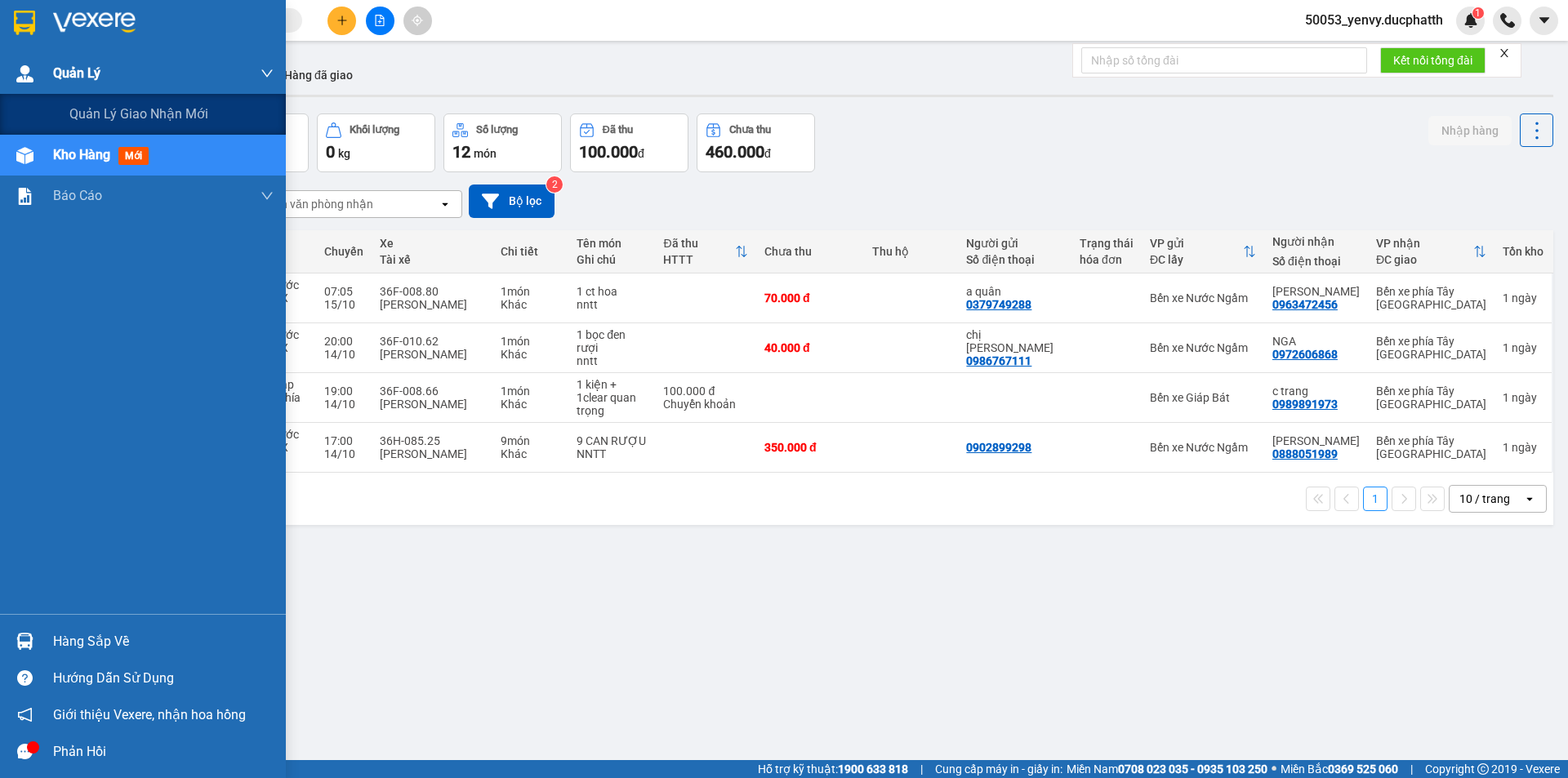
click at [100, 77] on span "Quản Lý" at bounding box center [76, 73] width 47 height 21
click at [106, 119] on span "Quản lý giao nhận mới" at bounding box center [138, 114] width 138 height 21
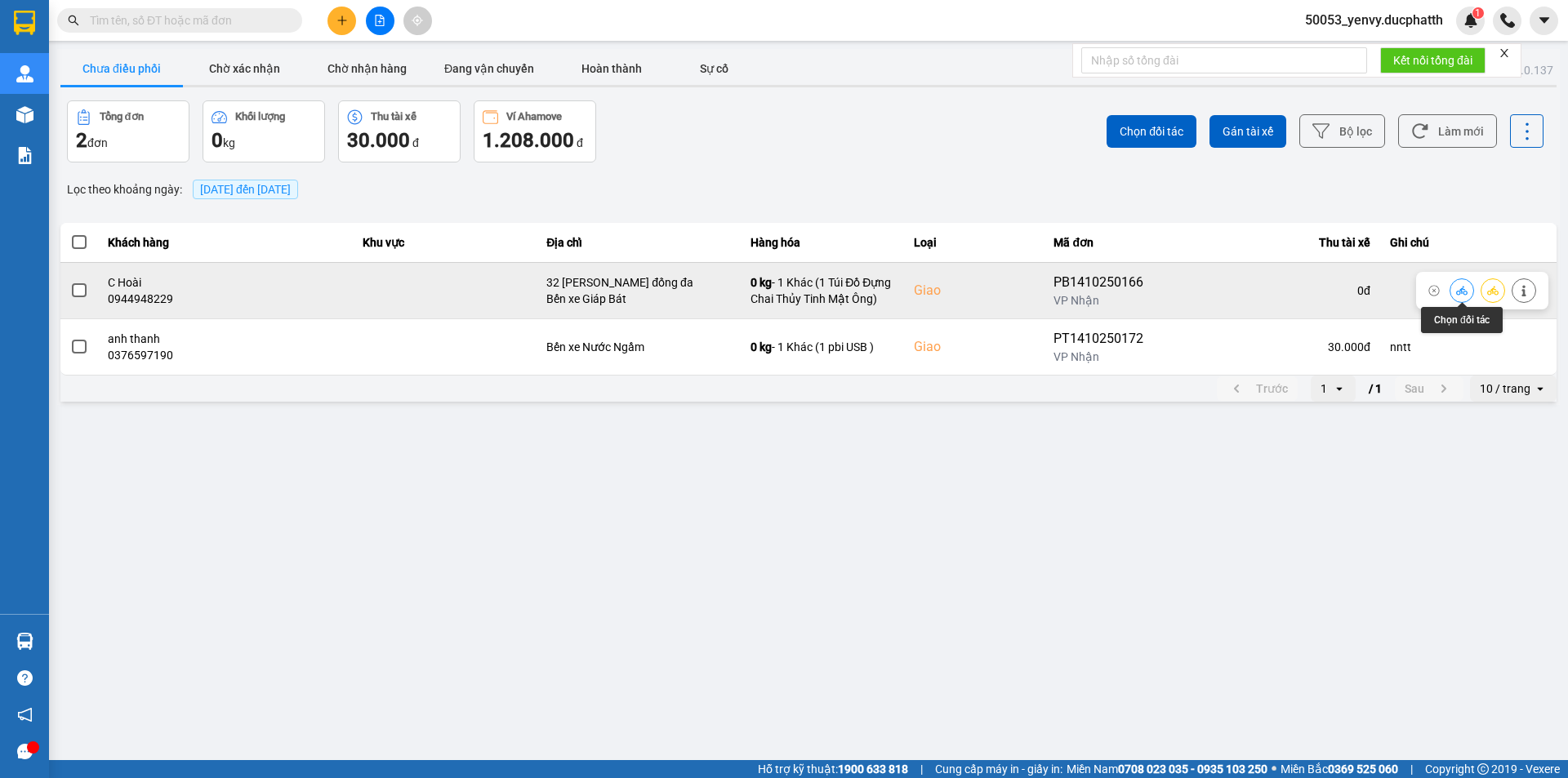
click at [1459, 289] on icon at bounding box center [1462, 291] width 12 height 12
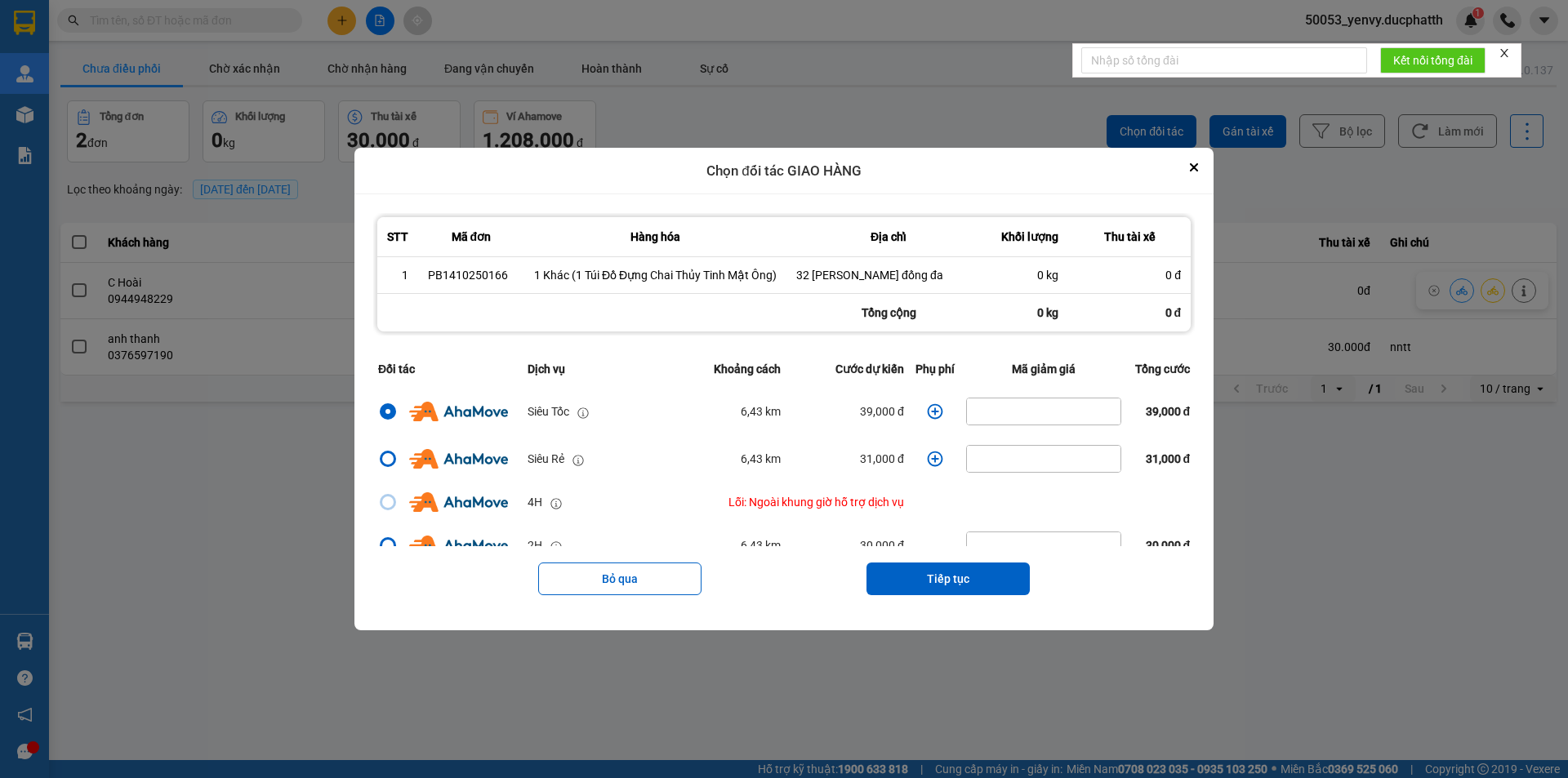
click at [927, 413] on icon "dialog" at bounding box center [935, 411] width 17 height 17
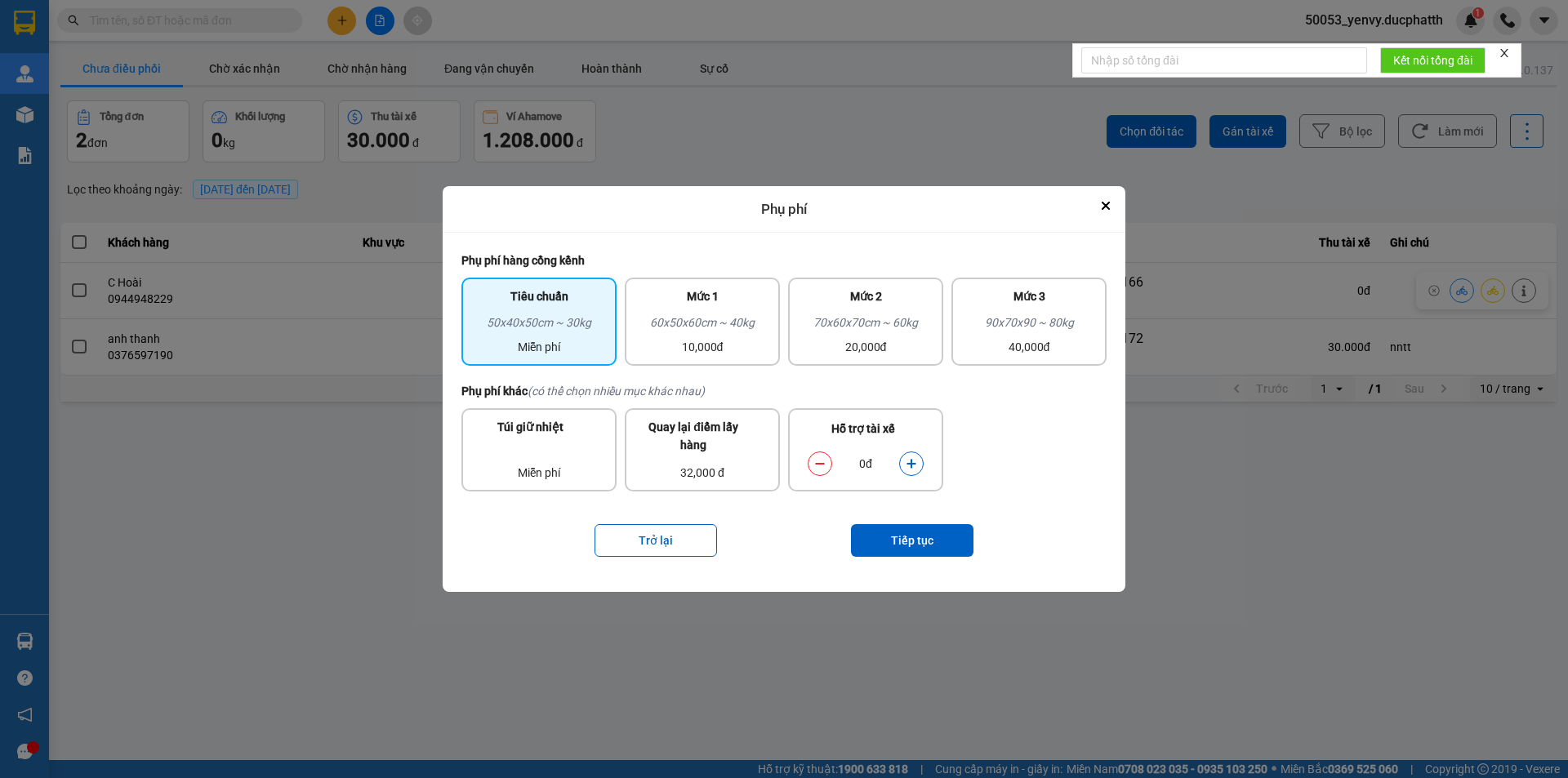
click at [901, 465] on button "dialog" at bounding box center [911, 464] width 23 height 28
click at [912, 528] on button "Tiếp tục" at bounding box center [912, 540] width 123 height 32
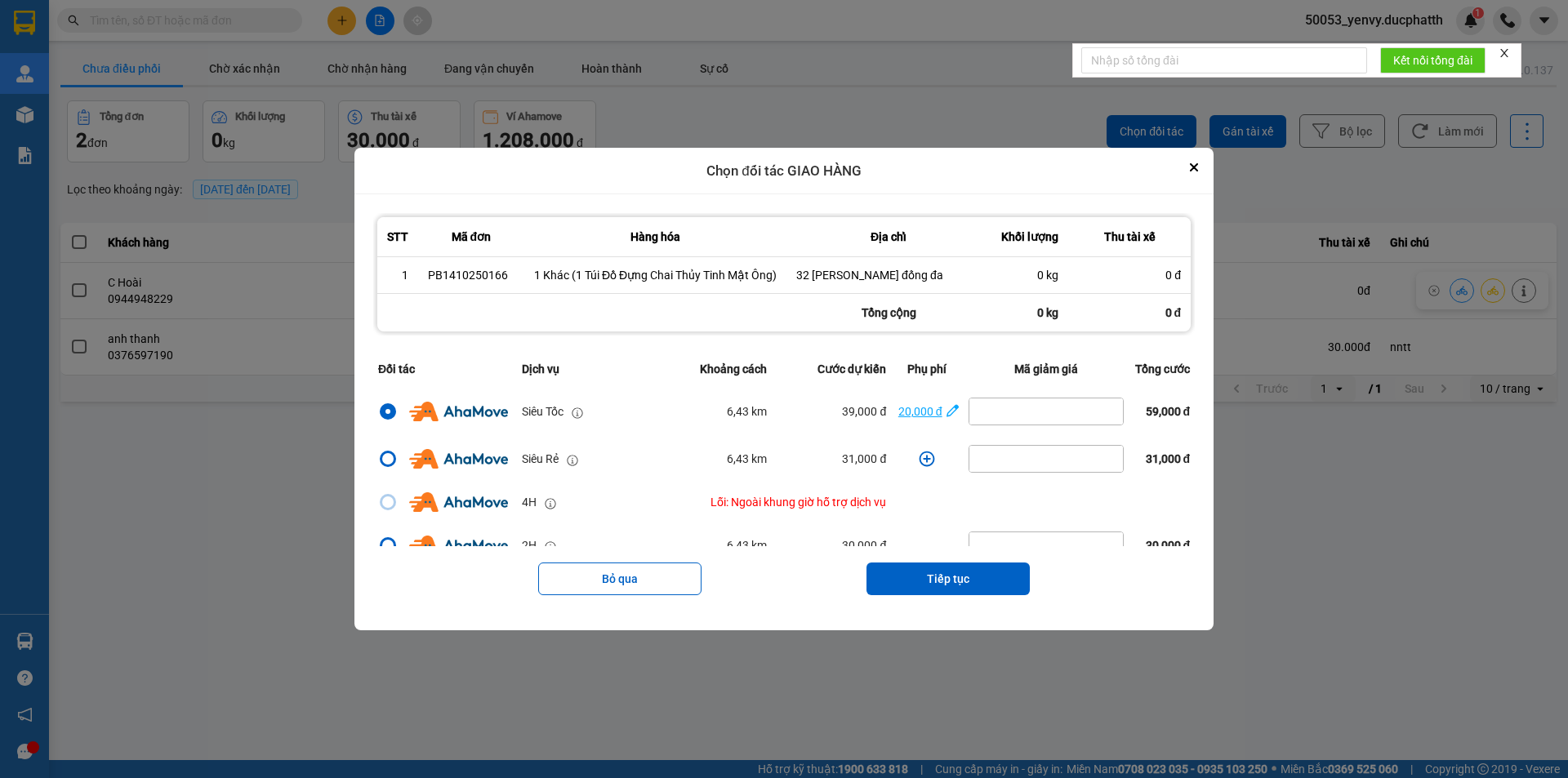
click at [931, 414] on span "20,000 đ" at bounding box center [926, 411] width 62 height 18
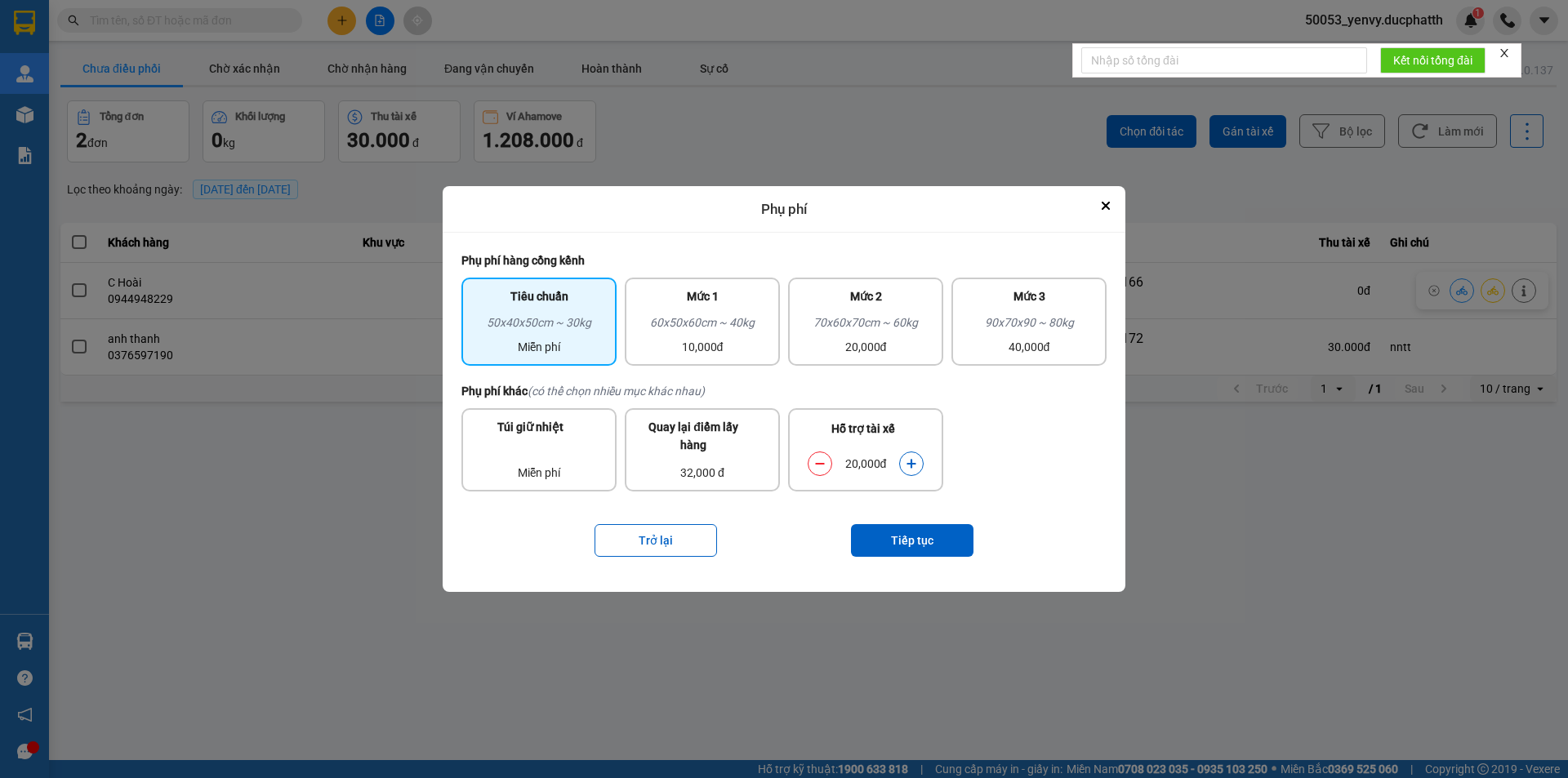
click at [906, 471] on button "dialog" at bounding box center [911, 464] width 23 height 28
click at [934, 542] on button "Tiếp tục" at bounding box center [912, 540] width 123 height 32
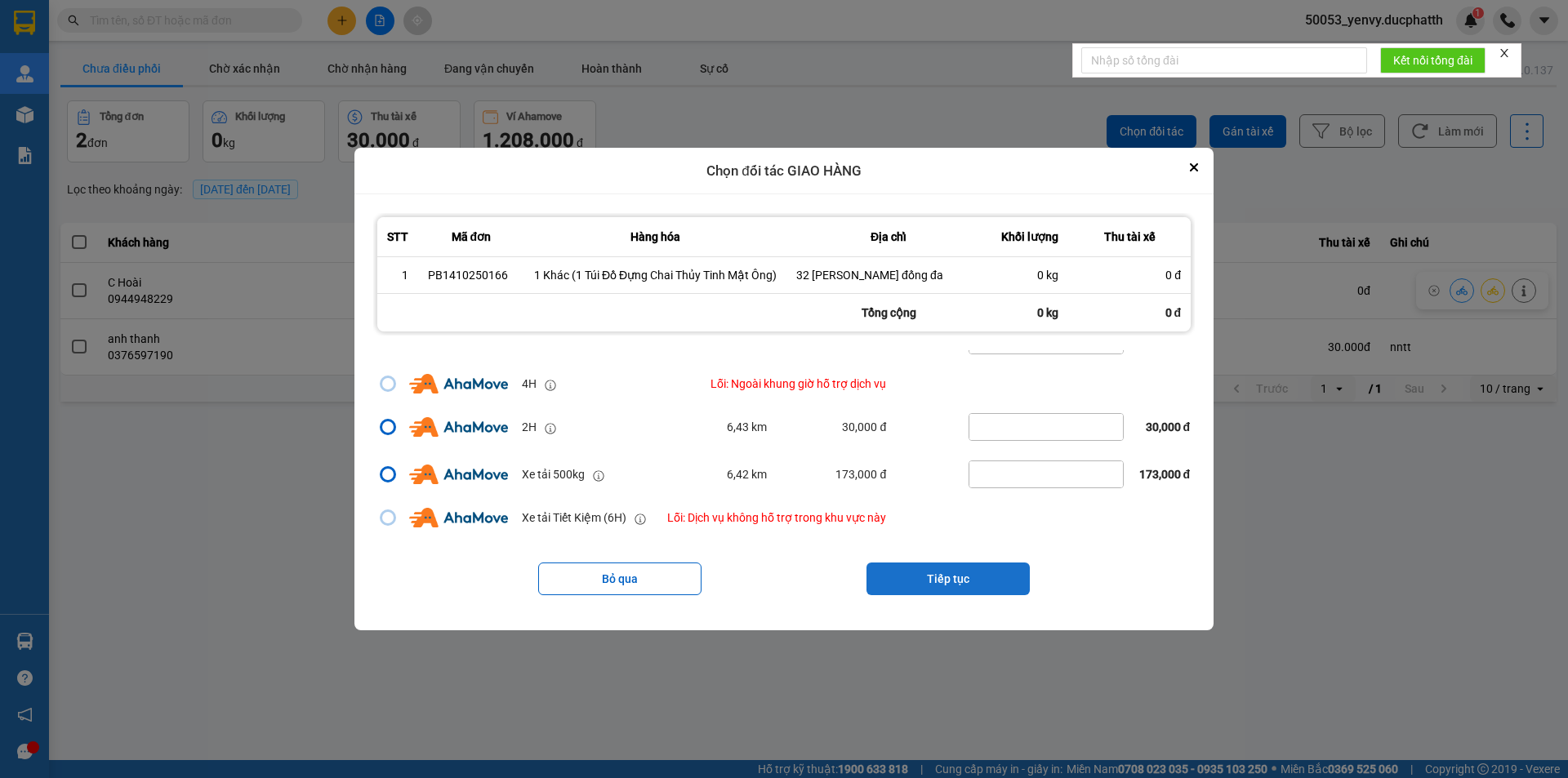
scroll to position [245, 0]
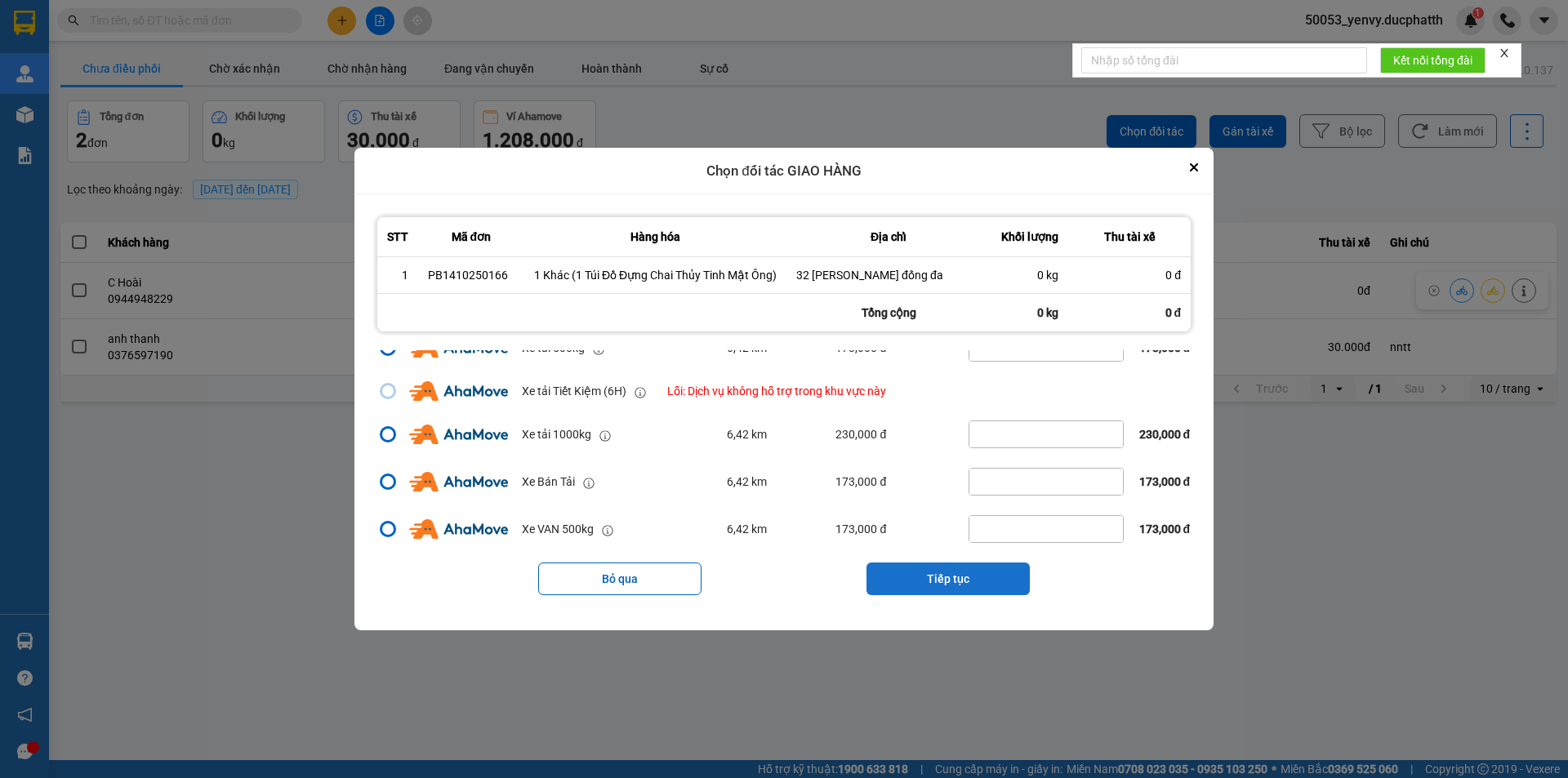
click at [970, 571] on button "Tiếp tục" at bounding box center [948, 579] width 163 height 32
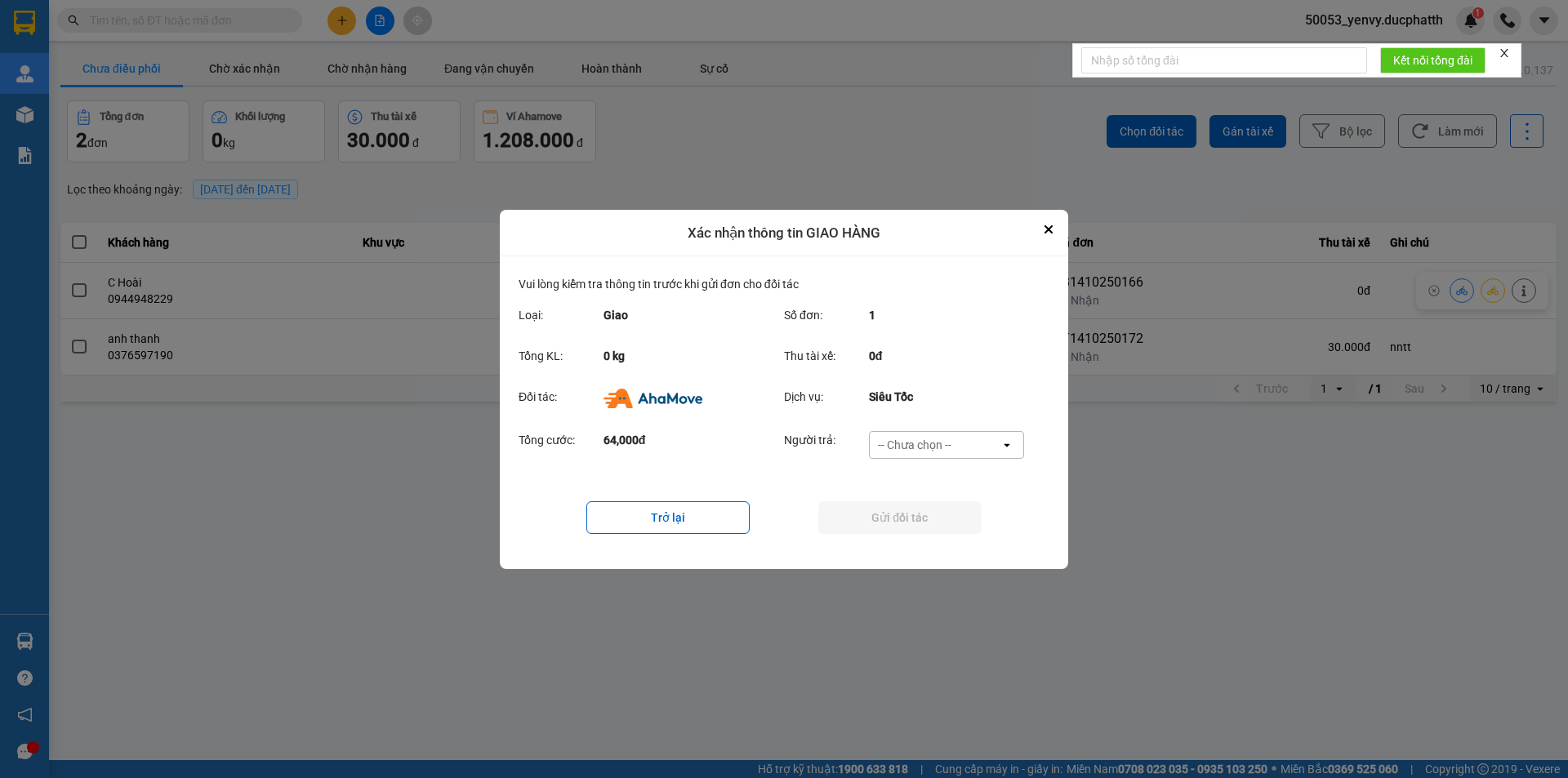
click at [928, 450] on div "-- Chưa chọn --" at bounding box center [915, 445] width 74 height 17
click at [914, 530] on span "Ví Ahamove" at bounding box center [915, 538] width 66 height 17
click at [649, 534] on div "Trở lại Gửi đối tác" at bounding box center [784, 518] width 531 height 66
click at [650, 514] on button "Trở lại" at bounding box center [667, 518] width 163 height 32
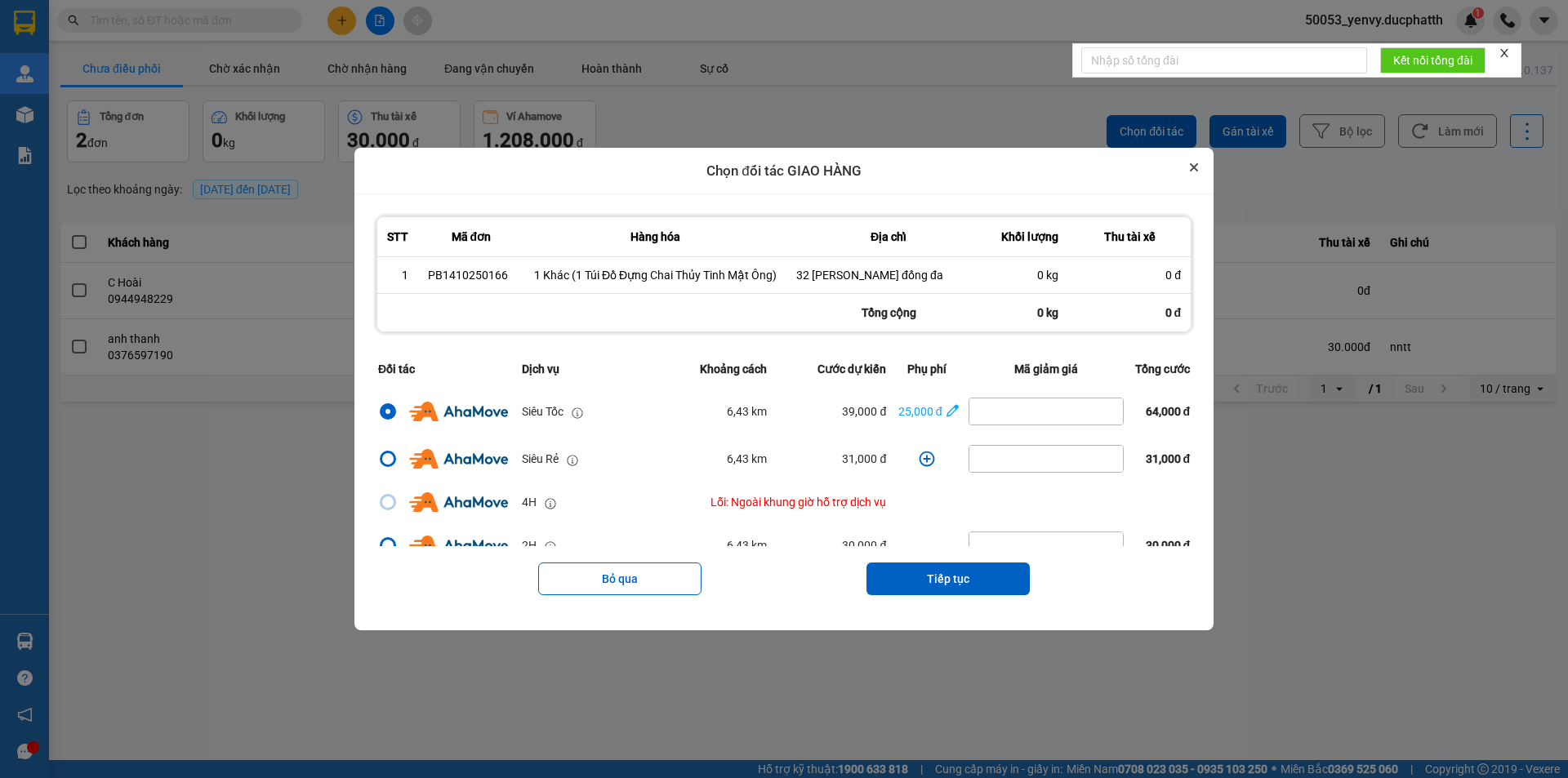
click at [1191, 163] on icon "Close" at bounding box center [1194, 168] width 8 height 8
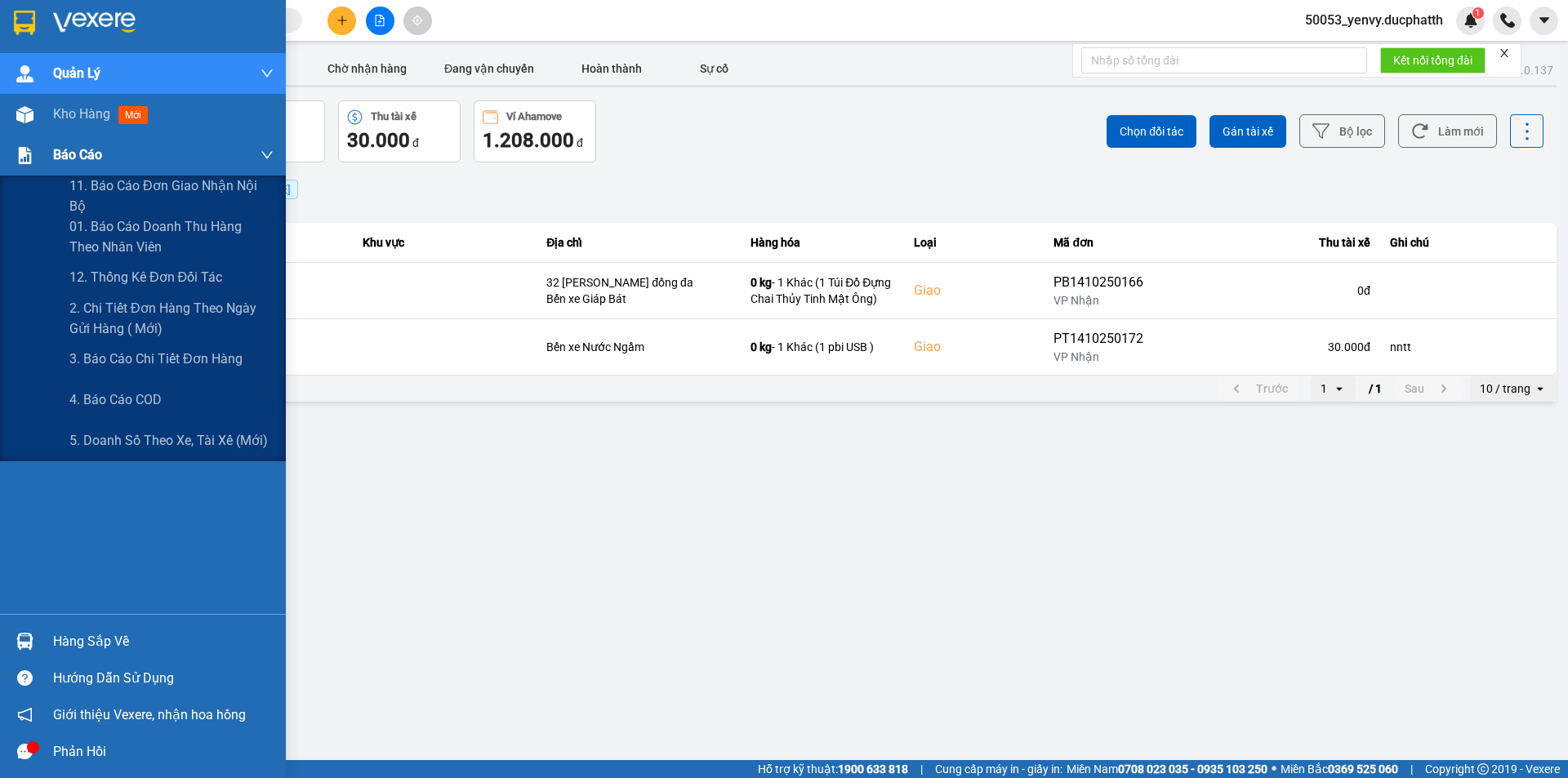
click at [107, 162] on div "Báo cáo" at bounding box center [163, 154] width 221 height 41
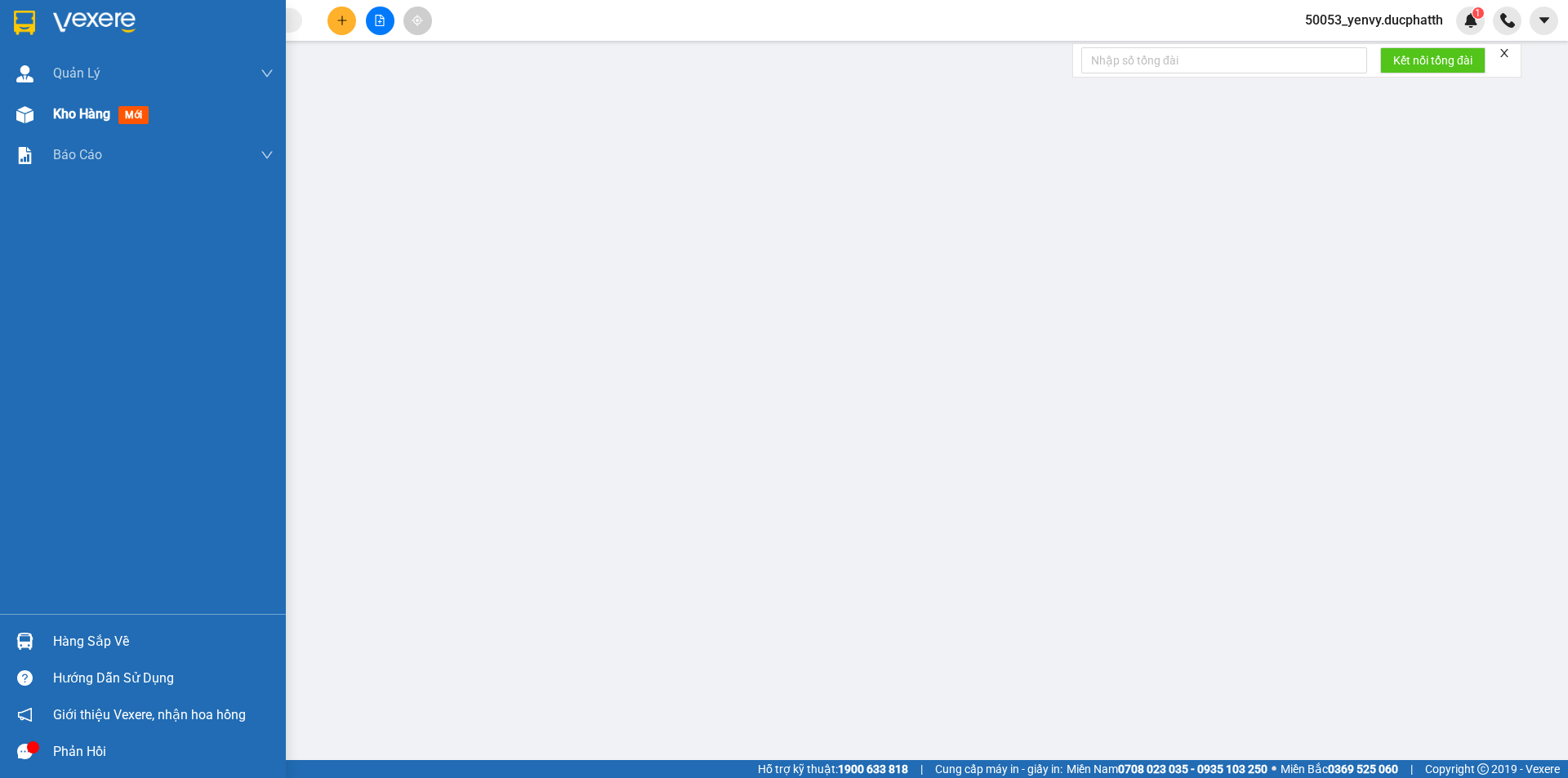
click at [130, 114] on span "mới" at bounding box center [133, 115] width 30 height 18
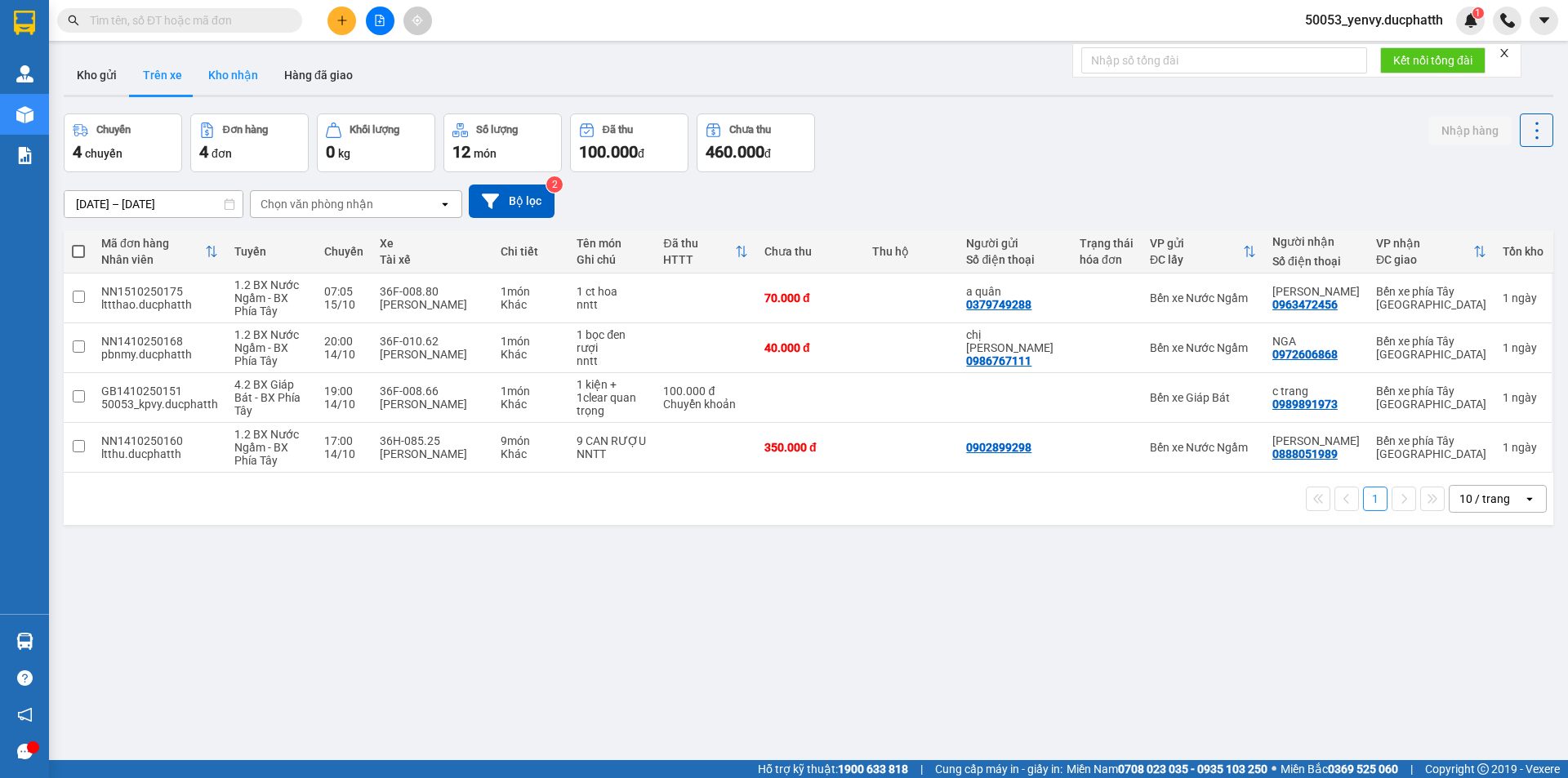
drag, startPoint x: 243, startPoint y: 80, endPoint x: 279, endPoint y: 92, distance: 37.9
click at [245, 83] on button "Kho nhận" at bounding box center [233, 75] width 76 height 39
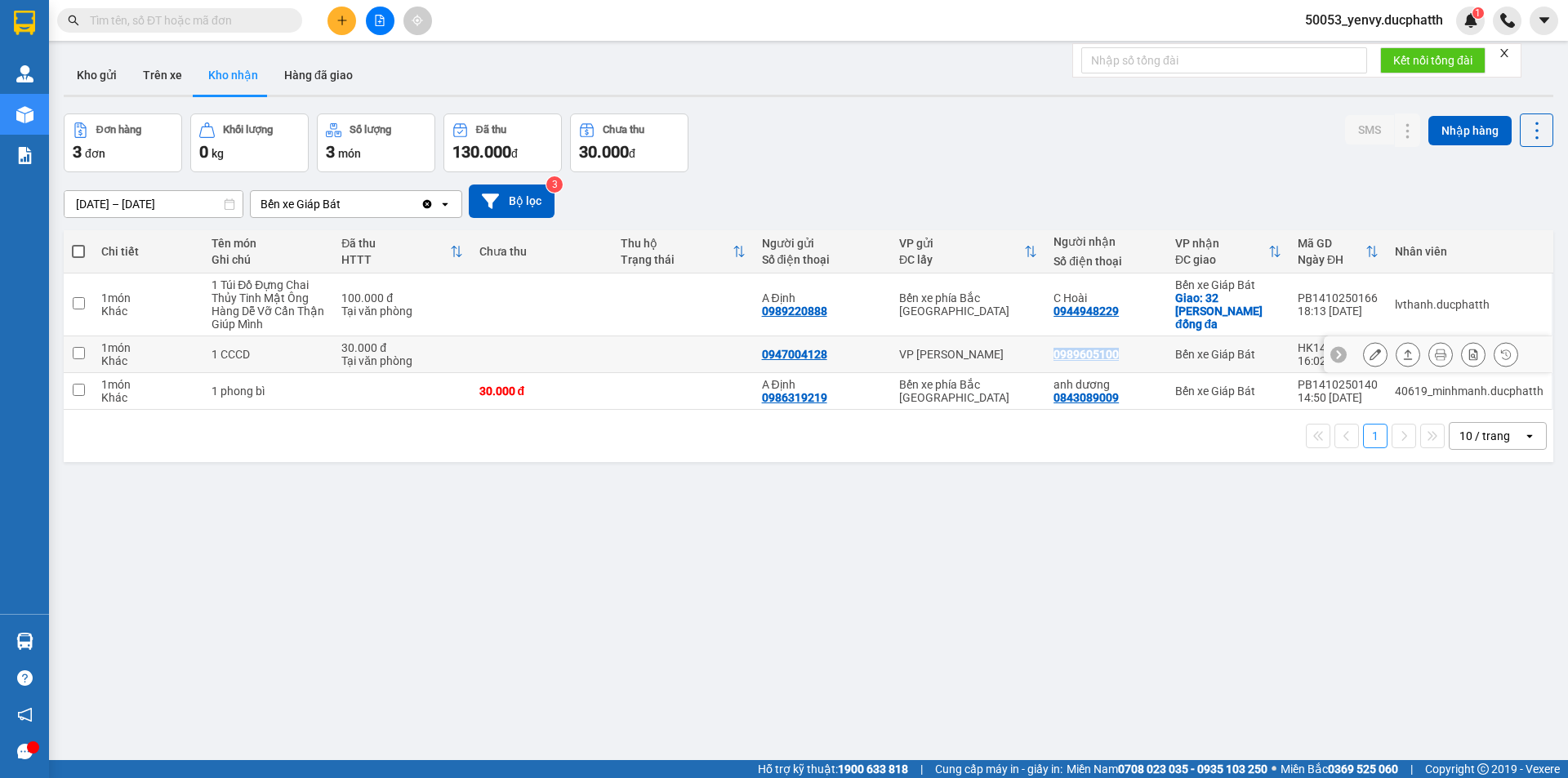
drag, startPoint x: 1131, startPoint y: 353, endPoint x: 1046, endPoint y: 361, distance: 85.4
click at [1046, 361] on td "0989605100" at bounding box center [1106, 355] width 122 height 36
copy div "0989605100"
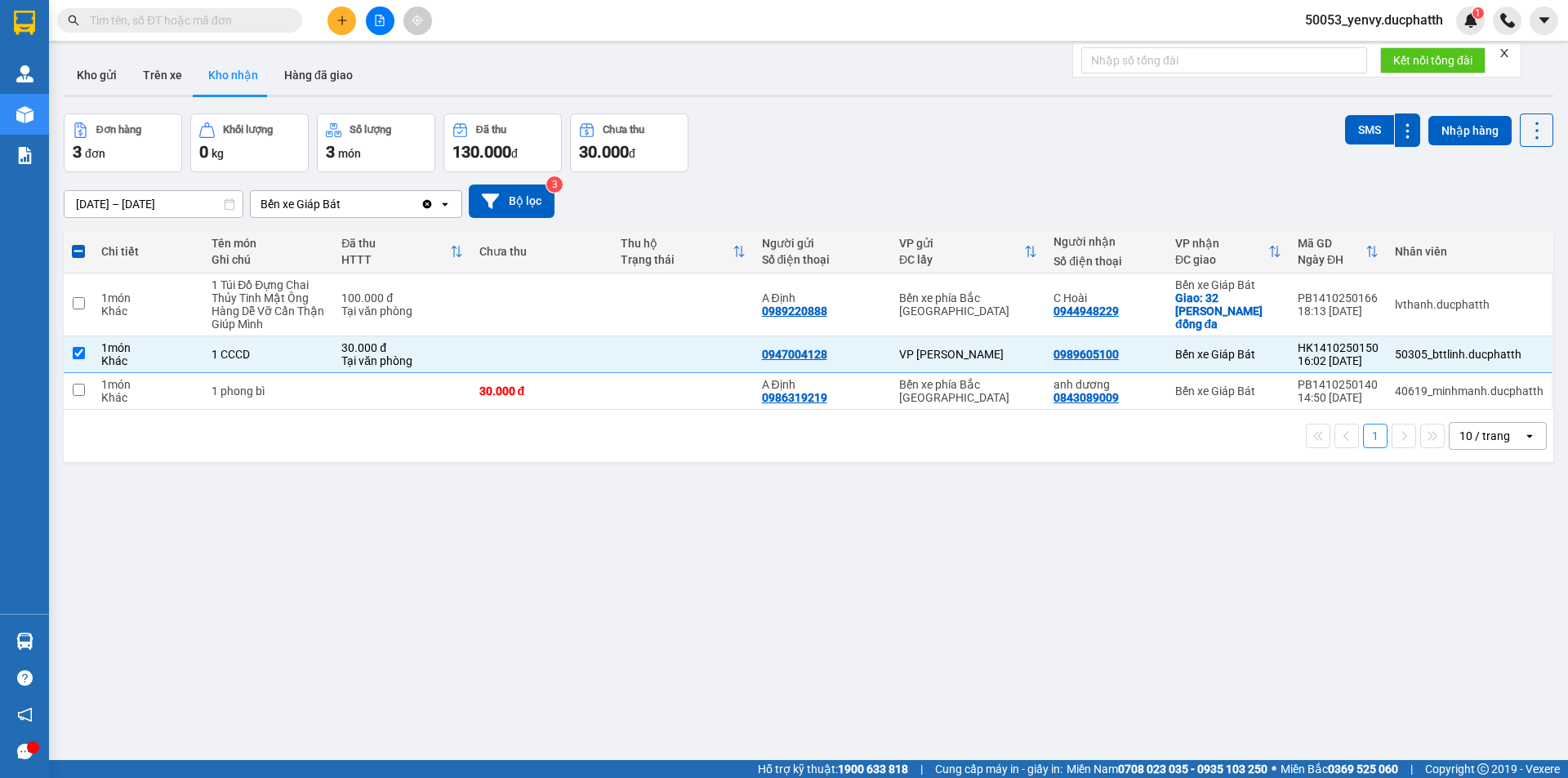
click at [1035, 540] on div "ver 1.8.147 Kho gửi Trên xe Kho nhận Hàng đã giao Đơn hàng 3 đơn Khối lượng 0 k…" at bounding box center [808, 438] width 1502 height 778
click at [1006, 557] on div "ver 1.8.147 Kho gửi Trên xe Kho nhận Hàng đã giao Đơn hàng 3 đơn Khối lượng 0 k…" at bounding box center [808, 438] width 1502 height 778
click at [80, 356] on input "checkbox" at bounding box center [79, 353] width 12 height 12
checkbox input "false"
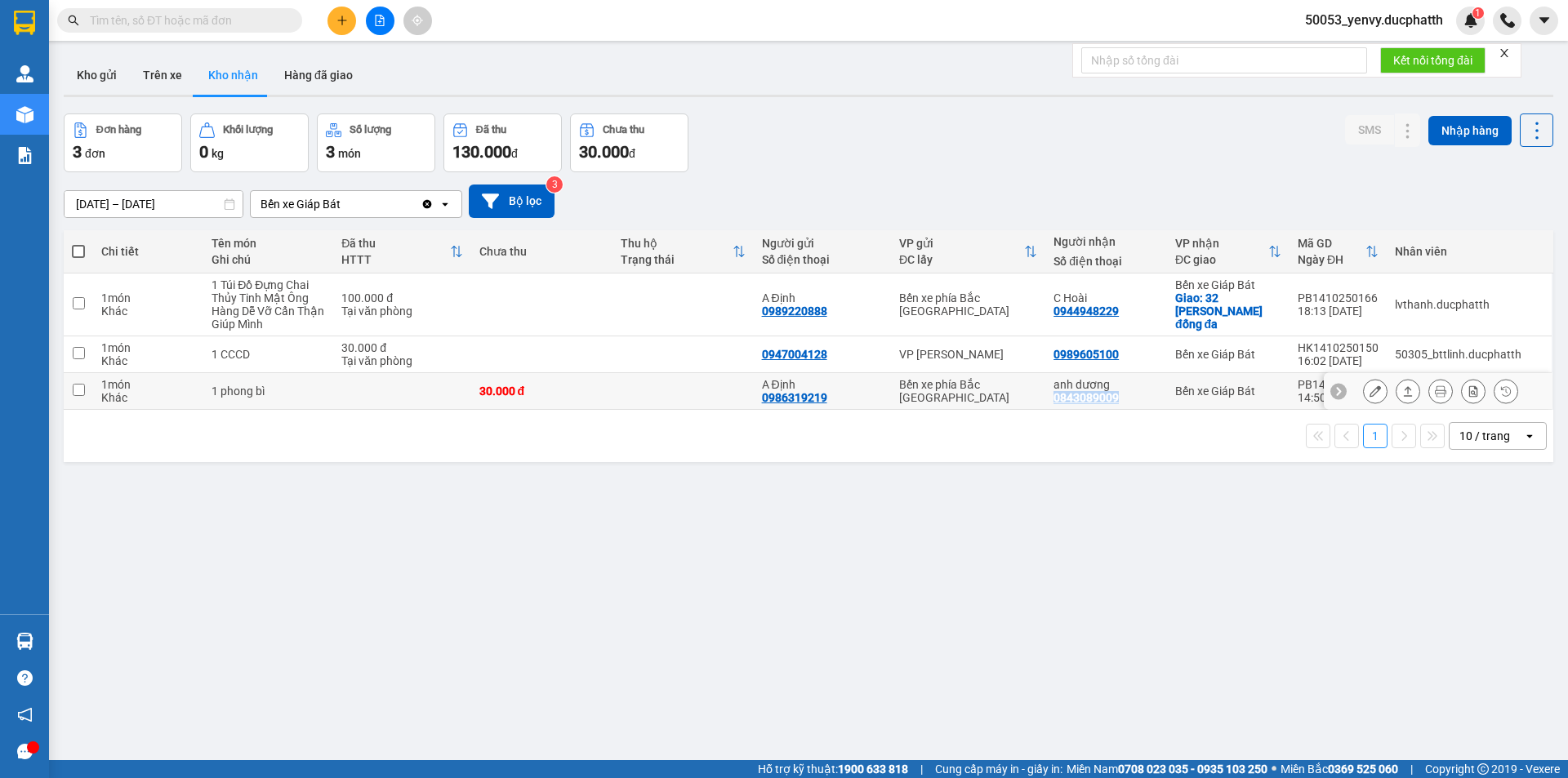
copy div "0843089009"
drag, startPoint x: 1134, startPoint y: 401, endPoint x: 1048, endPoint y: 396, distance: 86.1
click at [1048, 396] on td "anh dương 0843089009" at bounding box center [1106, 391] width 122 height 36
checkbox input "true"
